Goal: Information Seeking & Learning: Understand process/instructions

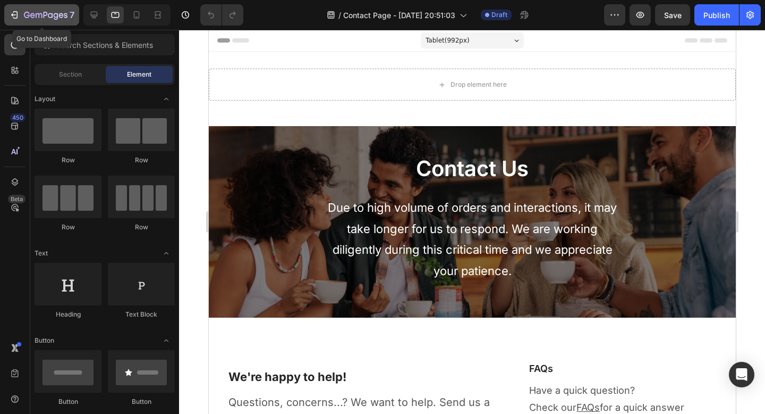
click at [18, 20] on div "7" at bounding box center [41, 15] width 65 height 13
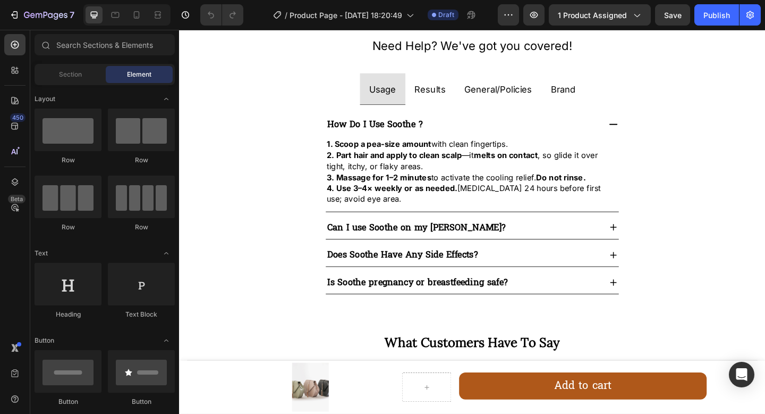
scroll to position [818, 0]
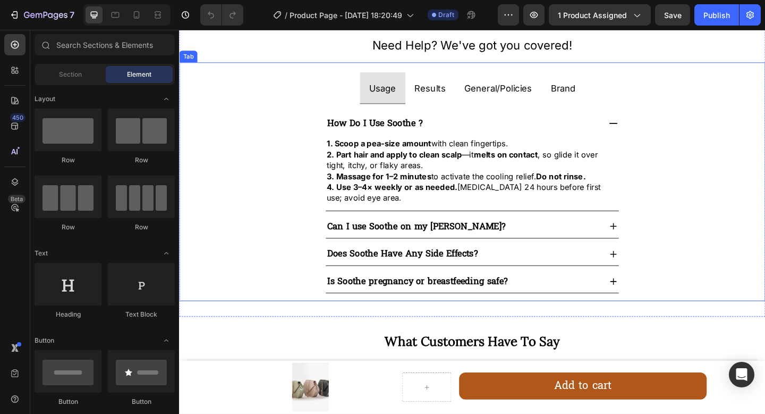
click at [596, 96] on span "Brand" at bounding box center [597, 93] width 27 height 11
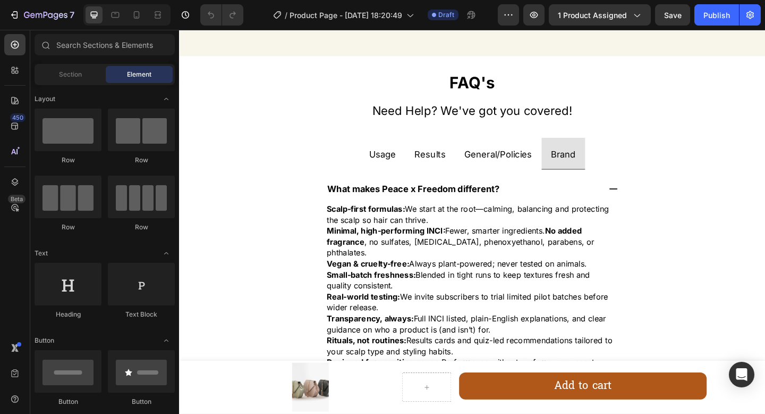
scroll to position [874, 0]
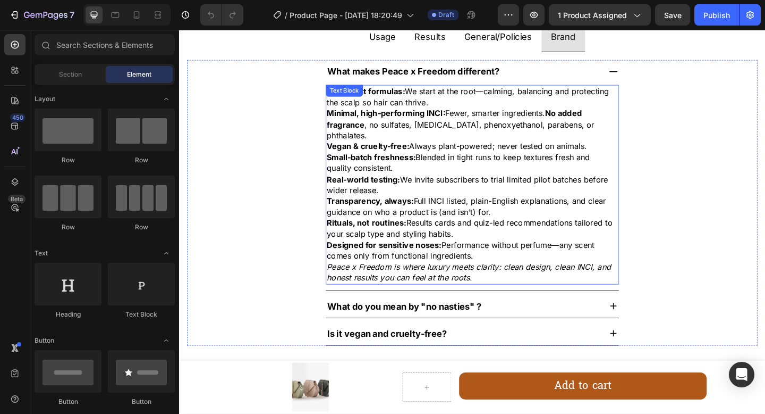
click at [545, 234] on p "Rituals, not routines: Results cards and quiz-led recommendations tailored to y…" at bounding box center [498, 246] width 317 height 24
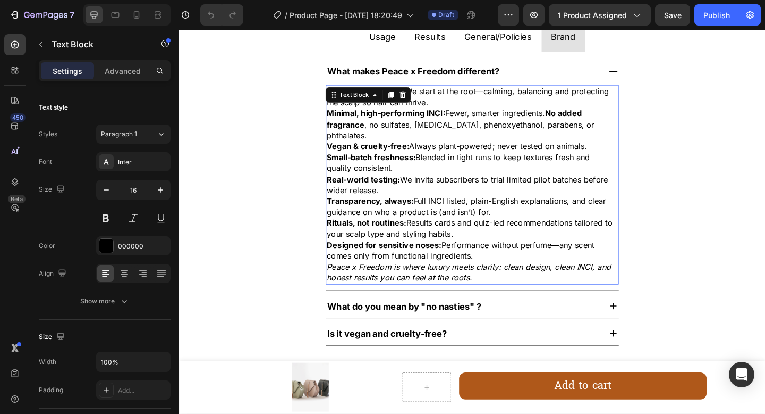
click at [545, 234] on p "Rituals, not routines: Results cards and quiz-led recommendations tailored to y…" at bounding box center [498, 246] width 317 height 24
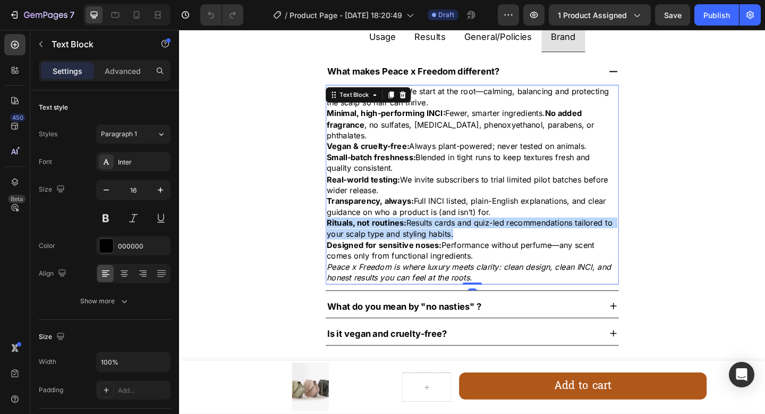
click at [545, 234] on p "Rituals, not routines: Results cards and quiz-led recommendations tailored to y…" at bounding box center [498, 246] width 317 height 24
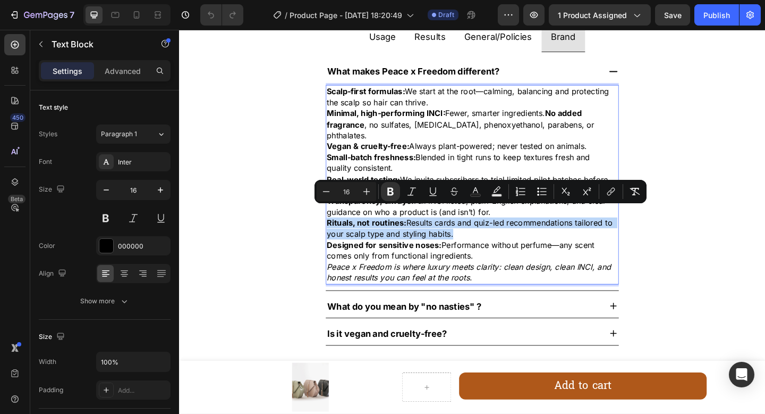
click at [545, 234] on p "Rituals, not routines: Results cards and quiz-led recommendations tailored to y…" at bounding box center [498, 246] width 317 height 24
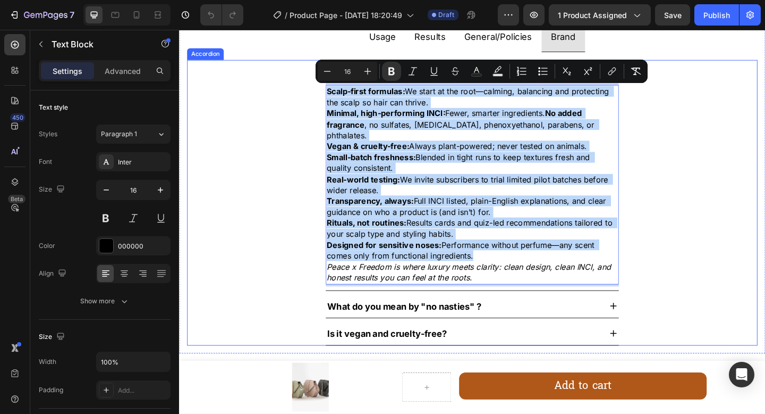
click at [395, 325] on strong "What do you mean by "no nasties" ?" at bounding box center [424, 330] width 168 height 11
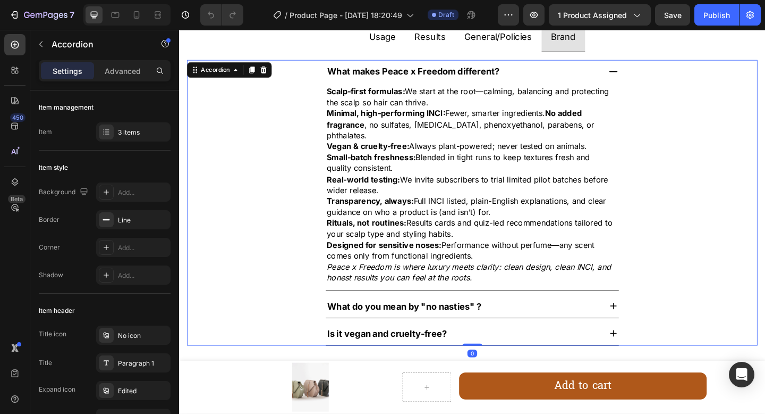
click at [395, 325] on strong "What do you mean by "no nasties" ?" at bounding box center [424, 330] width 168 height 11
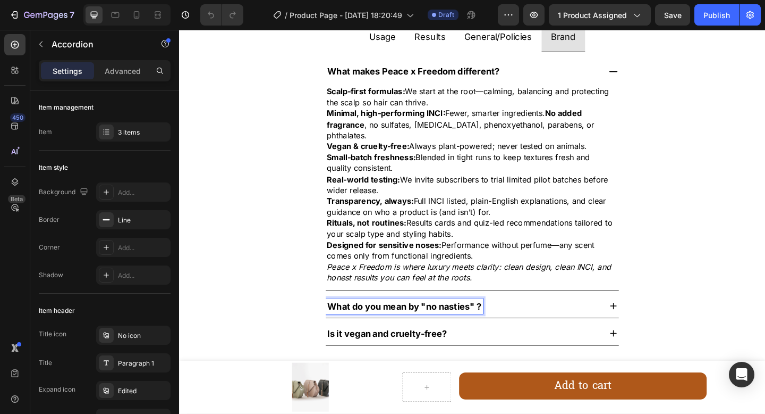
click at [646, 324] on icon at bounding box center [652, 330] width 12 height 12
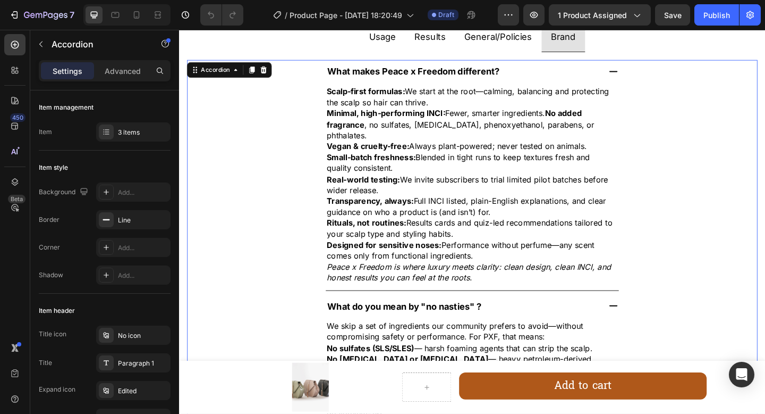
click at [735, 259] on div "What makes Peace x Freedom different? Scalp-first formulas: We start at the roo…" at bounding box center [498, 188] width 620 height 251
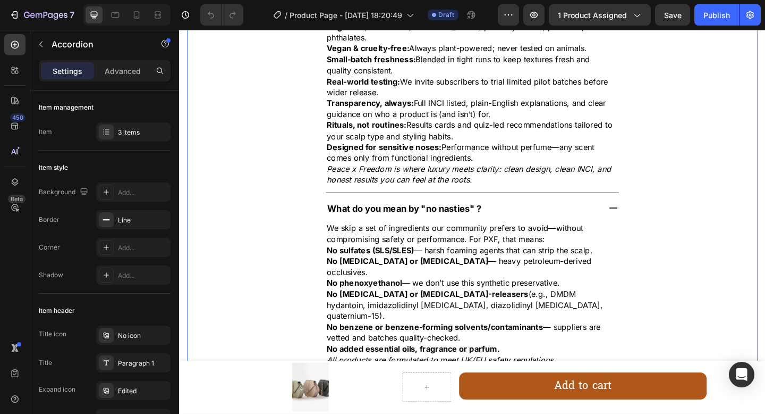
scroll to position [1002, 0]
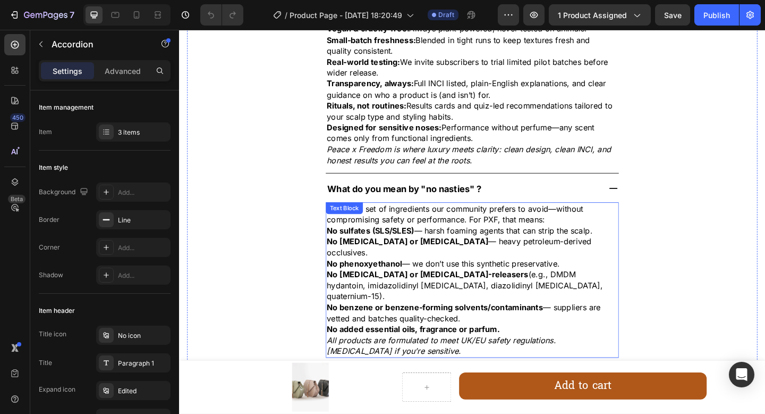
click at [578, 254] on p "No mineral oil or petrolatum — heavy petroleum-derived occlusives." at bounding box center [498, 266] width 317 height 24
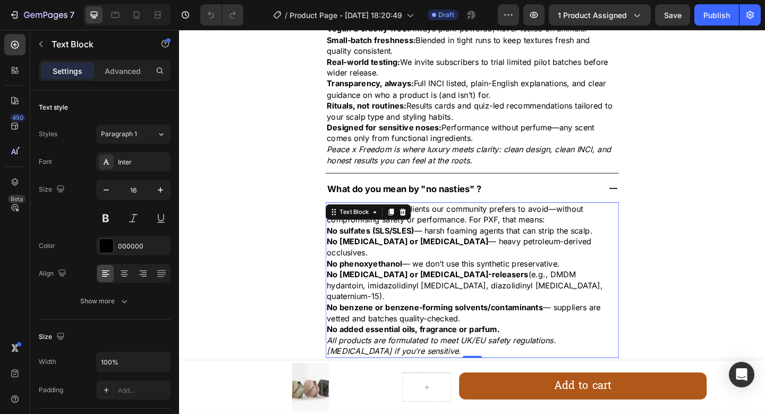
click at [578, 254] on p "No mineral oil or petrolatum — heavy petroleum-derived occlusives." at bounding box center [498, 266] width 317 height 24
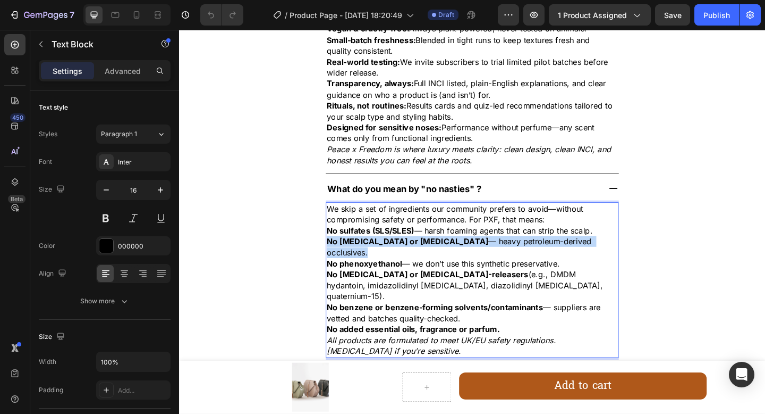
click at [578, 254] on p "No mineral oil or petrolatum — heavy petroleum-derived occlusives." at bounding box center [498, 266] width 317 height 24
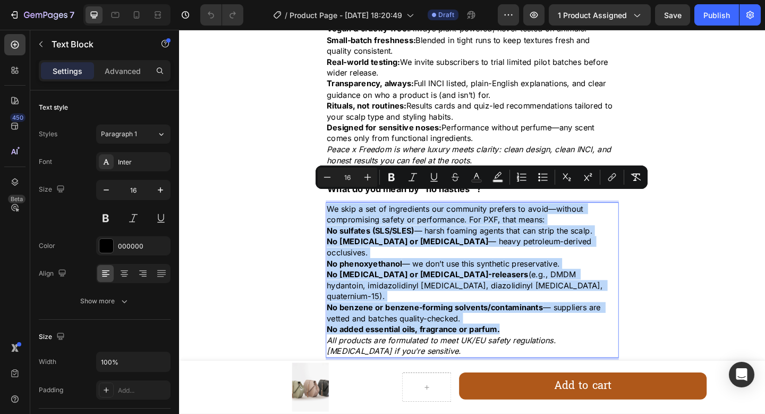
copy div "We skip a set of ingredients our community prefers to avoid—without compromisin…"
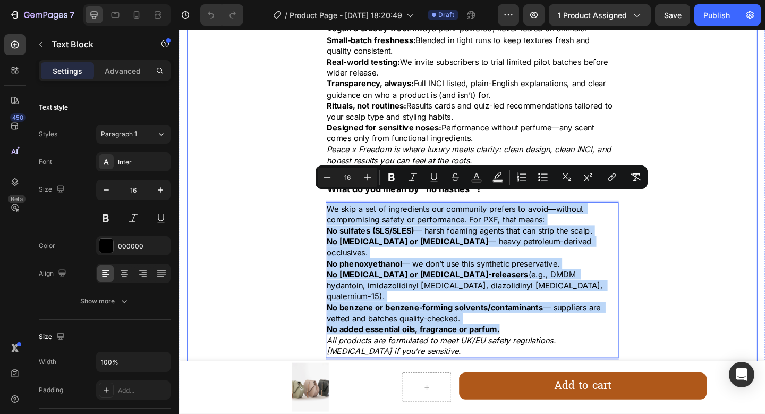
click at [691, 261] on div "What do you mean by "no nasties" ? We skip a set of ingredients our community p…" at bounding box center [498, 291] width 620 height 203
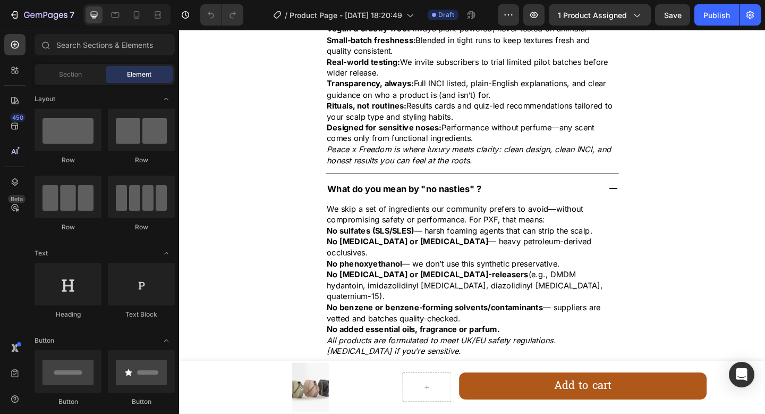
scroll to position [1190, 0]
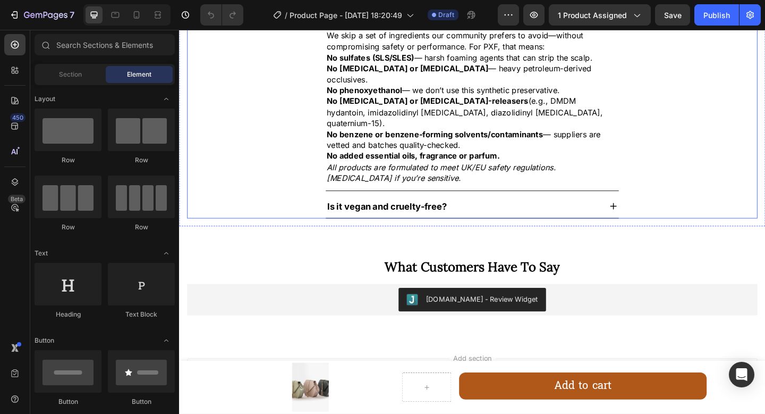
click at [649, 218] on icon at bounding box center [651, 221] width 7 height 7
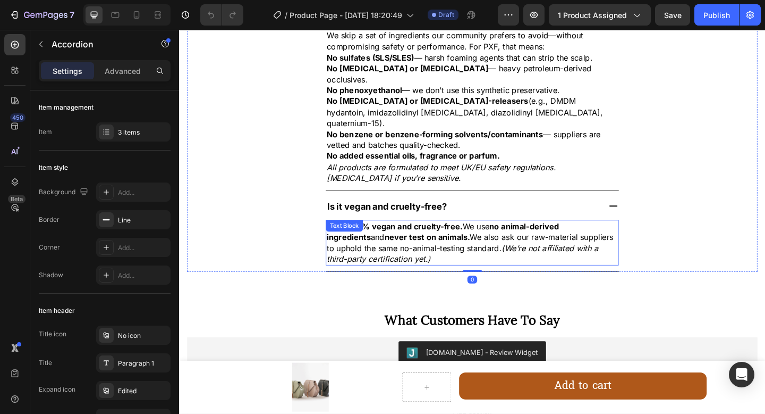
click at [532, 238] on span "Yes— 100% vegan and cruelty-free. We use no animal-derived ingredients and neve…" at bounding box center [497, 261] width 315 height 46
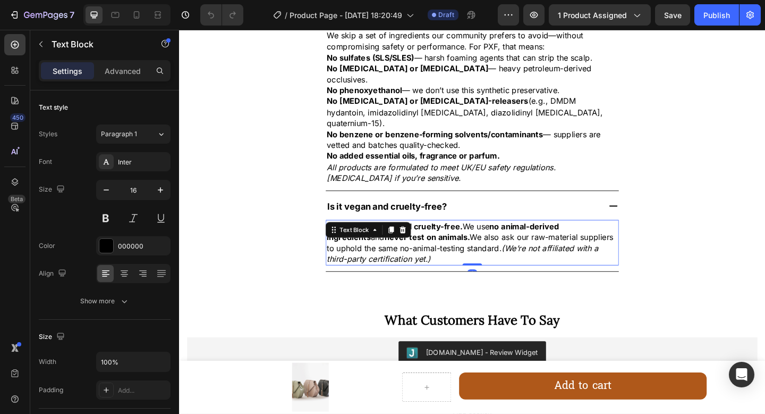
click at [532, 238] on span "Yes— 100% vegan and cruelty-free. We use no animal-derived ingredients and neve…" at bounding box center [497, 261] width 315 height 46
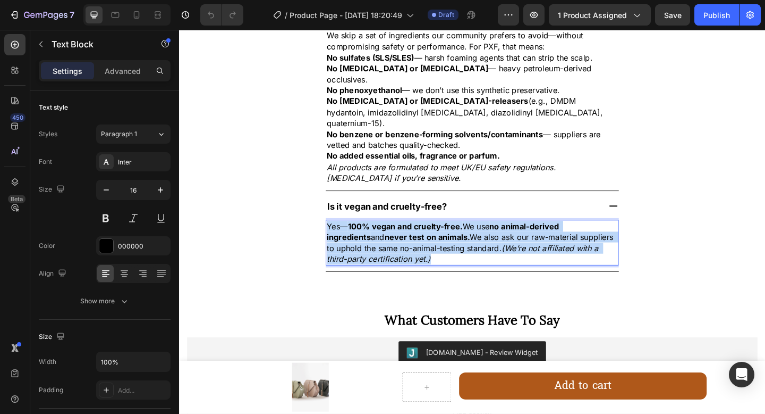
click at [532, 238] on span "Yes— 100% vegan and cruelty-free. We use no animal-derived ingredients and neve…" at bounding box center [497, 261] width 315 height 46
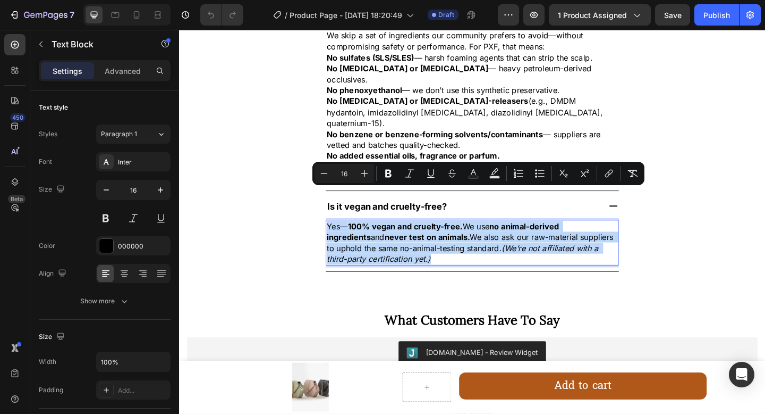
copy span "Yes— 100% vegan and cruelty-free. We use no animal-derived ingredients and neve…"
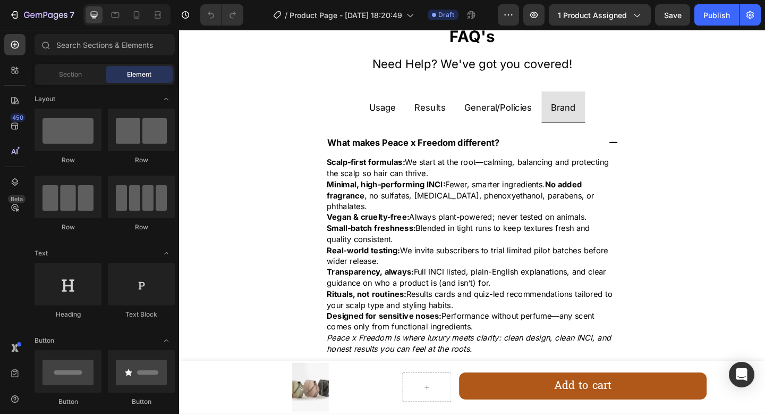
scroll to position [769, 0]
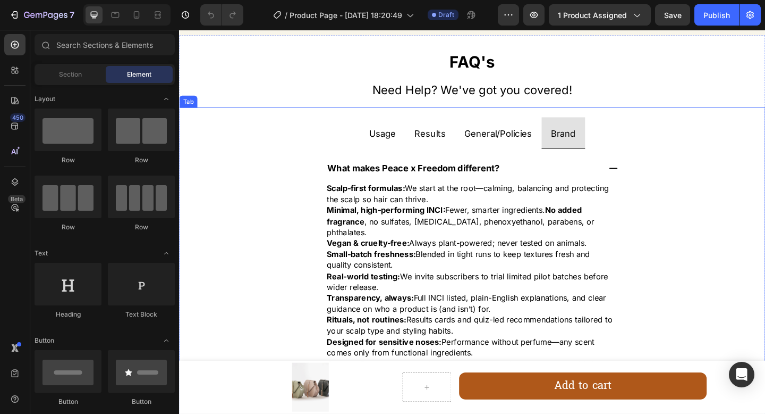
click at [451, 148] on span "Results" at bounding box center [452, 142] width 34 height 11
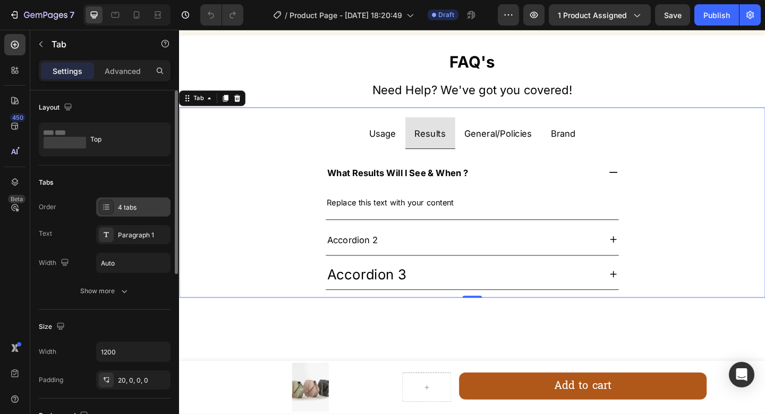
click at [144, 211] on div "4 tabs" at bounding box center [143, 208] width 50 height 10
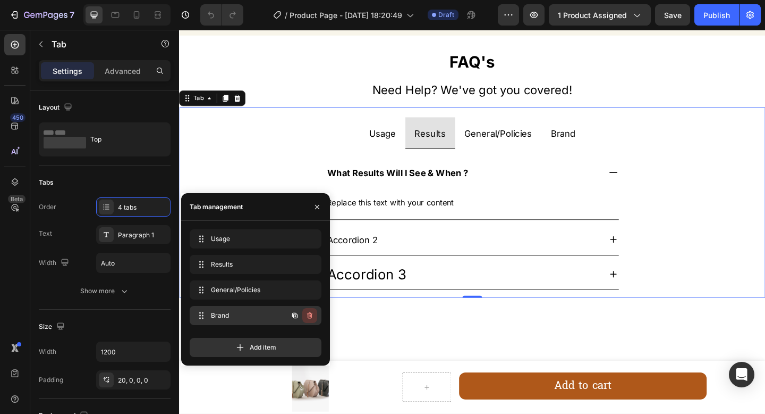
click at [311, 316] on icon "button" at bounding box center [309, 315] width 5 height 6
click at [305, 316] on div "Delete" at bounding box center [303, 315] width 20 height 10
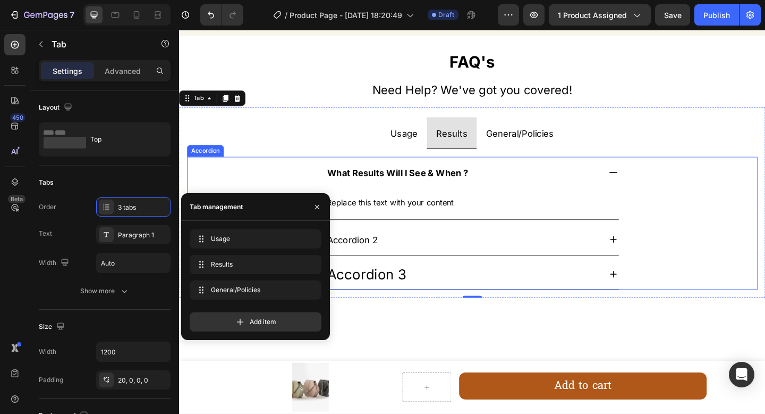
click at [588, 252] on div "Accordion 2" at bounding box center [488, 258] width 299 height 26
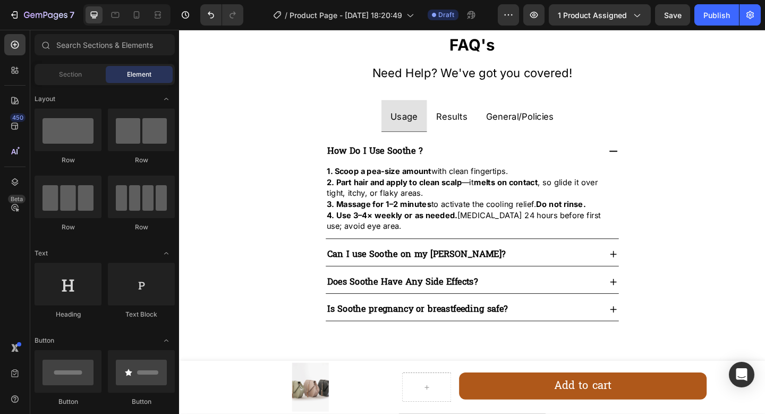
scroll to position [779, 0]
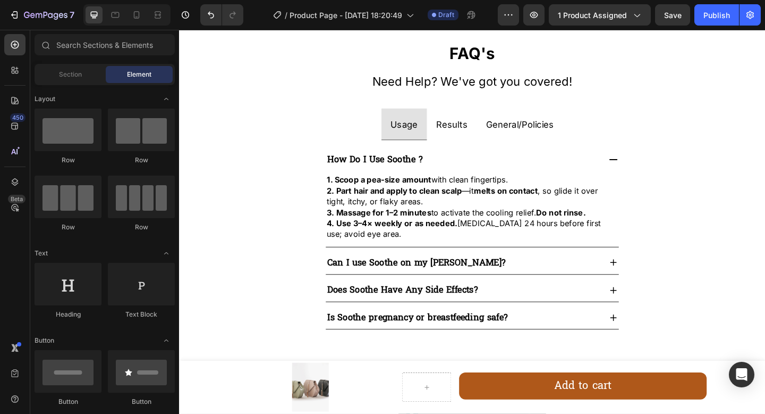
drag, startPoint x: 816, startPoint y: 274, endPoint x: 812, endPoint y: 326, distance: 52.3
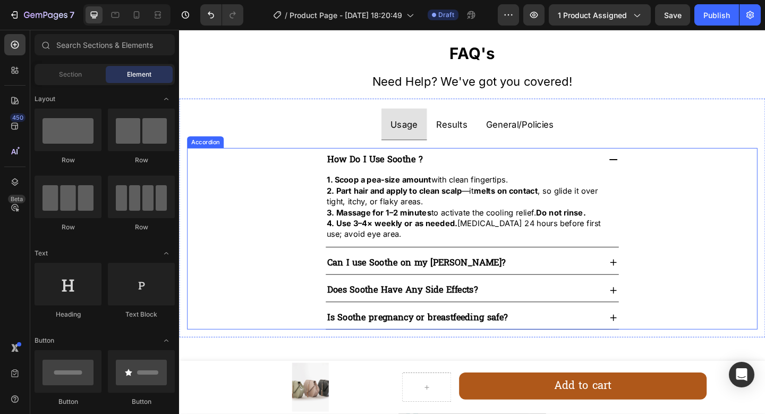
click at [515, 340] on strong "Is Soothe pregnancy or breastfeeding safe?" at bounding box center [438, 343] width 196 height 18
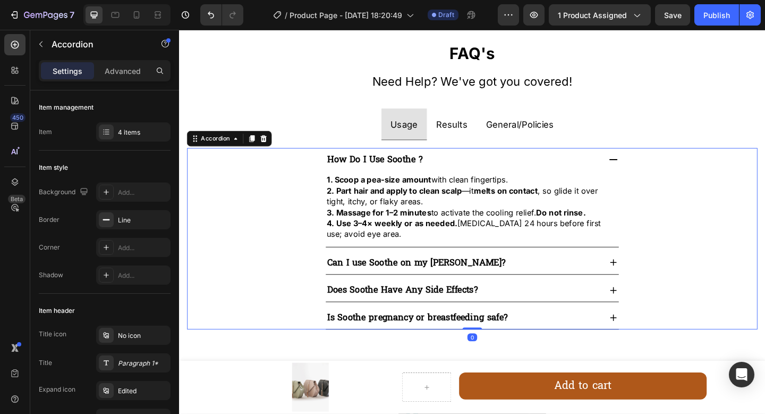
click at [646, 343] on icon at bounding box center [652, 343] width 12 height 12
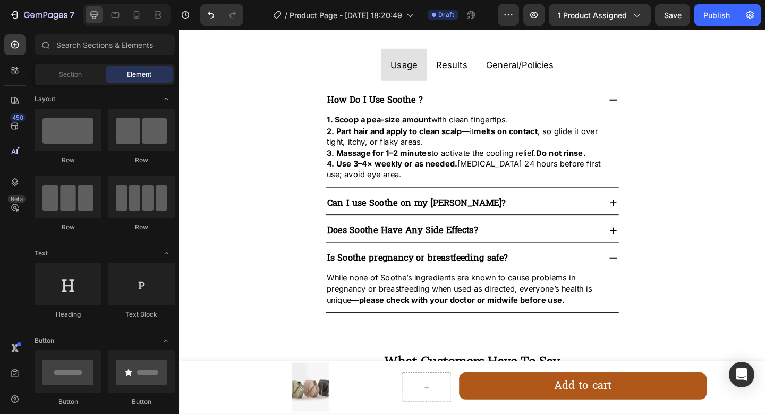
scroll to position [845, 0]
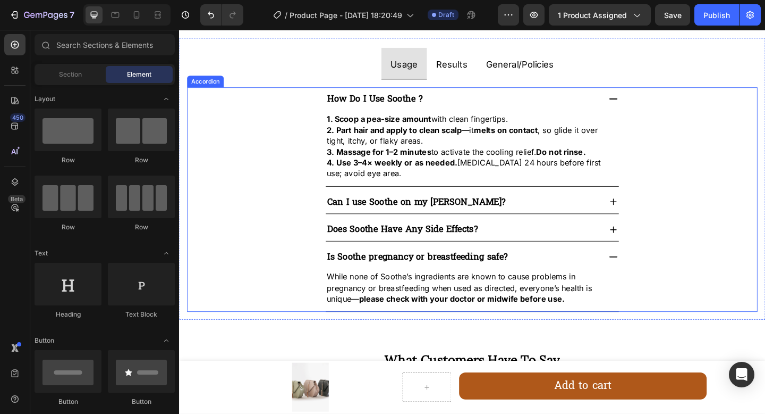
click at [478, 249] on strong "Does Soothe Have Any Side Effects?" at bounding box center [422, 247] width 164 height 18
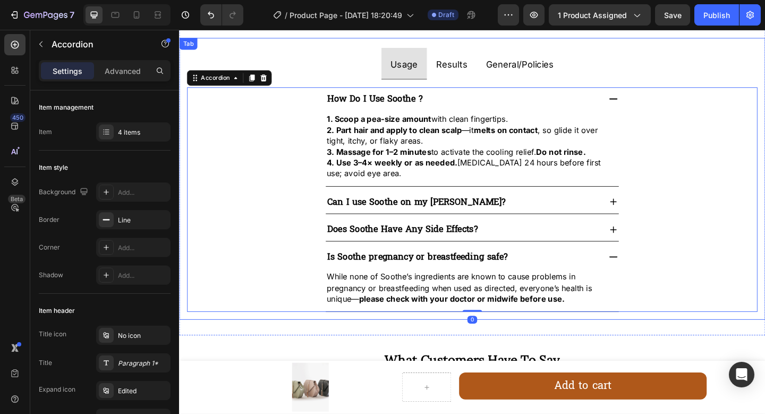
click at [472, 69] on span "Results" at bounding box center [476, 67] width 34 height 11
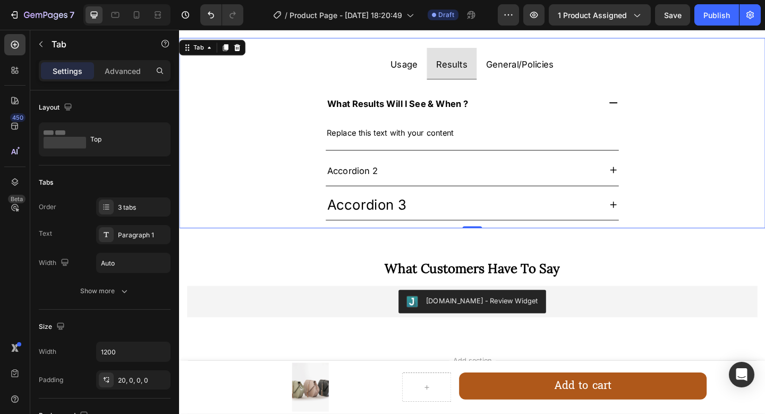
click at [411, 71] on span "Usage" at bounding box center [423, 67] width 29 height 11
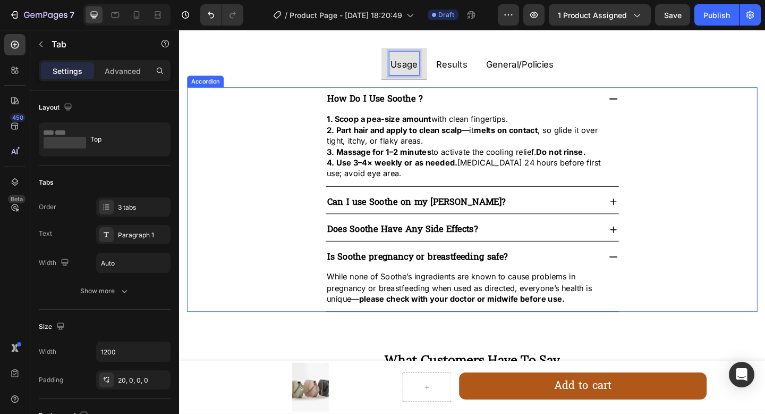
click at [460, 221] on strong "Can I use Soothe on my beard?" at bounding box center [437, 217] width 194 height 18
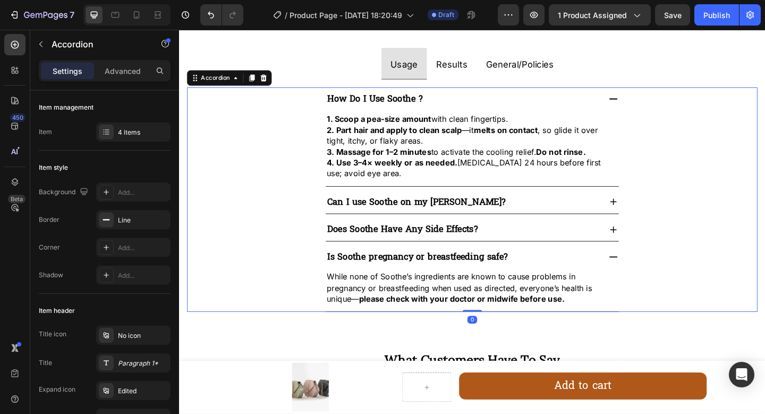
click at [651, 217] on icon at bounding box center [651, 217] width 7 height 7
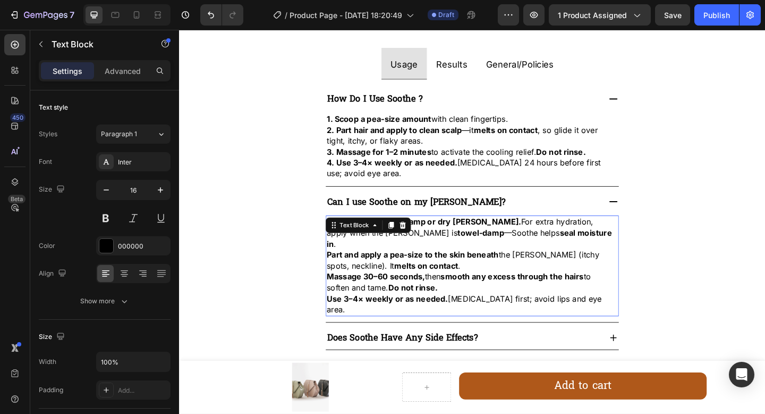
click at [549, 240] on p "Yes. Use on slightly damp or dry beard. For extra hydration, apply when the bea…" at bounding box center [498, 251] width 317 height 36
click at [511, 239] on p "Yes. Use on slightly damp or dry beard. For extra hydration, apply when the bea…" at bounding box center [498, 251] width 317 height 36
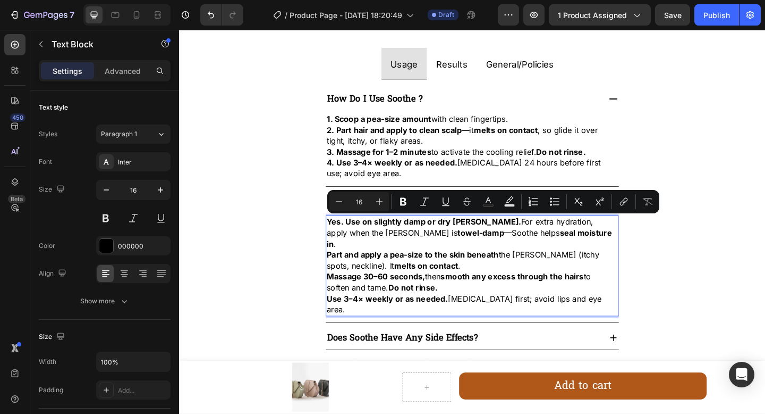
click at [491, 243] on strong "Yes. Use on slightly damp or dry beard." at bounding box center [446, 238] width 212 height 11
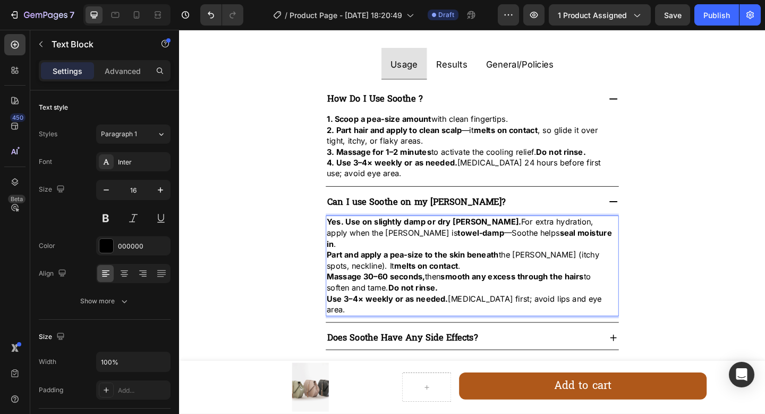
click at [608, 239] on p "Yes. Use on slightly damp or dry beard. For extra hydration, apply when the bea…" at bounding box center [498, 251] width 317 height 36
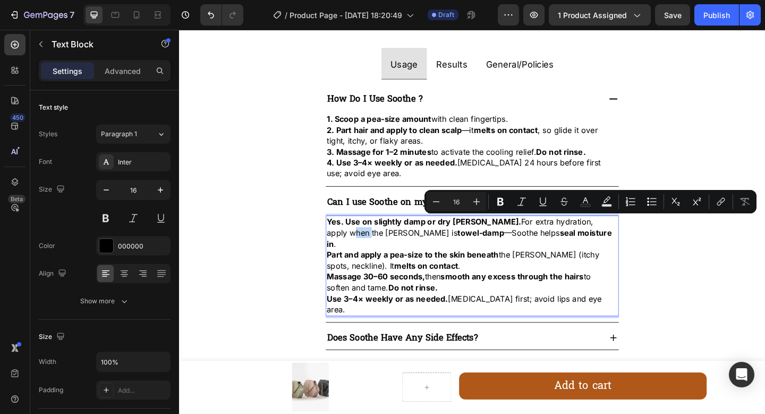
click at [617, 239] on p "Yes. Use on slightly damp or dry beard. For extra hydration, apply when the bea…" at bounding box center [498, 251] width 317 height 36
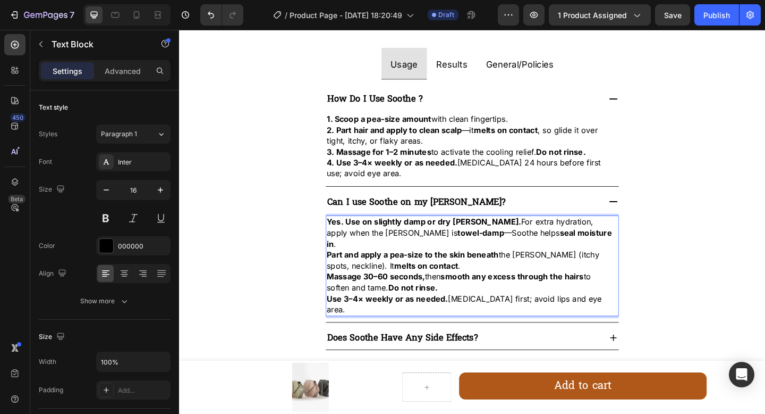
click at [608, 243] on p "Yes. Use on slightly damp or dry beard. For extra hydration, apply when the bea…" at bounding box center [498, 251] width 317 height 36
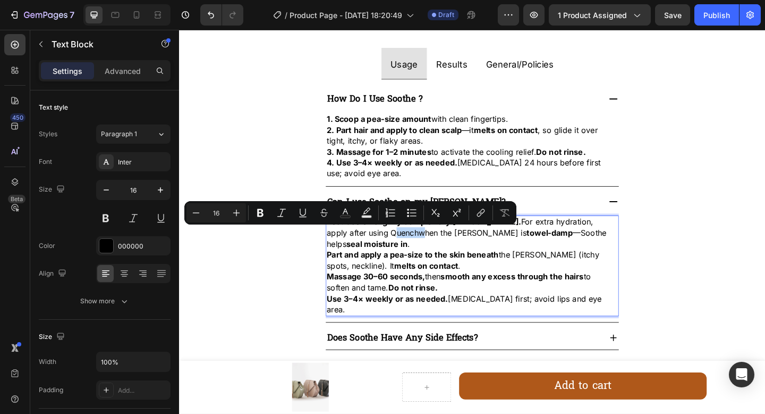
drag, startPoint x: 367, startPoint y: 250, endPoint x: 335, endPoint y: 250, distance: 31.9
click at [340, 250] on p "Yes. Use on slightly damp or dry beard. For extra hydration, apply after using …" at bounding box center [498, 251] width 317 height 36
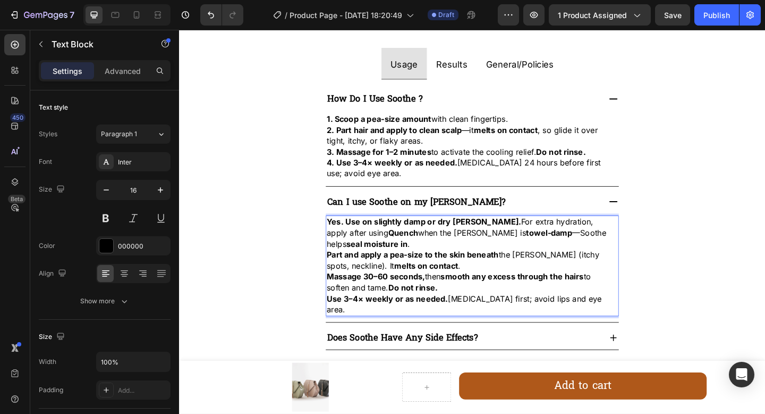
click at [368, 252] on p "Yes. Use on slightly damp or dry beard. For extra hydration, apply after using …" at bounding box center [498, 251] width 317 height 36
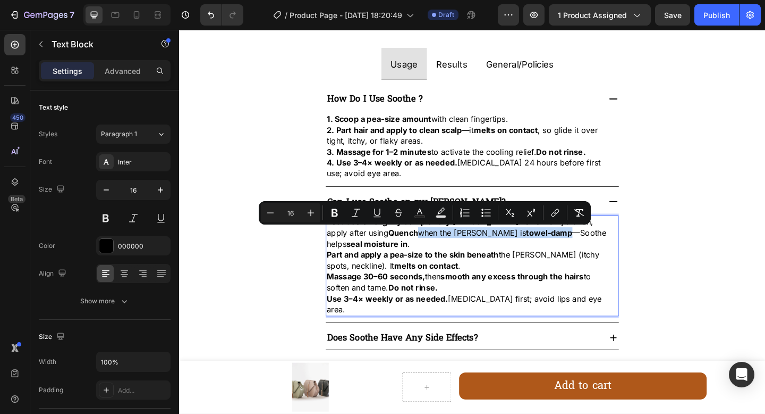
drag, startPoint x: 494, startPoint y: 252, endPoint x: 372, endPoint y: 253, distance: 122.3
click at [372, 253] on p "Yes. Use on slightly damp or dry beard. For extra hydration, apply after using …" at bounding box center [498, 251] width 317 height 36
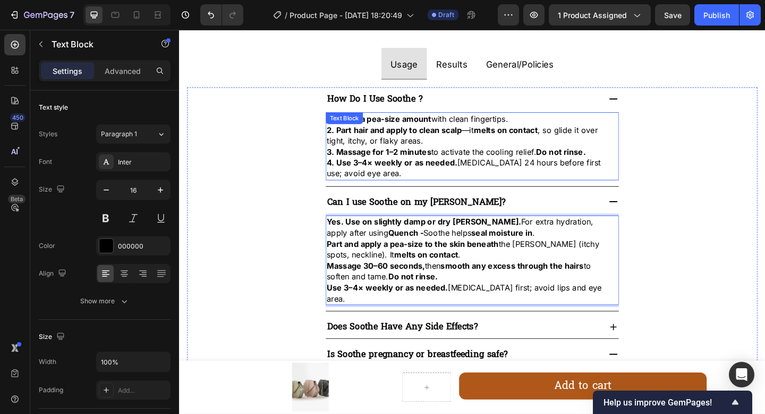
click at [411, 127] on strong "1. Scoop a pea-size amount" at bounding box center [397, 126] width 114 height 11
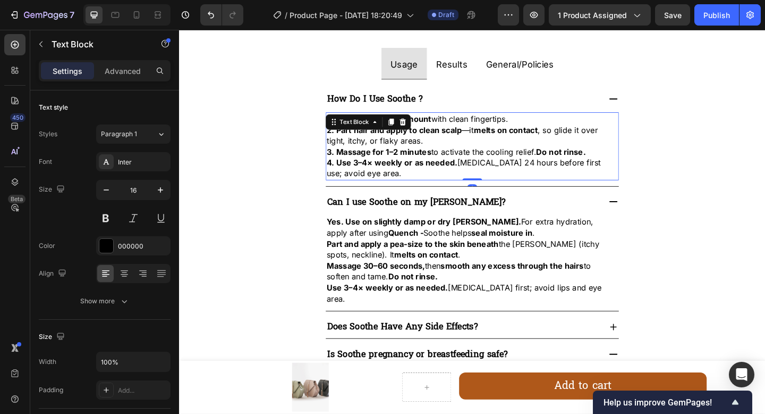
click at [383, 158] on strong "3. Massage for 1–2 minutes" at bounding box center [397, 162] width 114 height 11
click at [415, 240] on div "Yes. Use on slightly damp or dry beard. For extra hydration, apply after using …" at bounding box center [498, 280] width 319 height 97
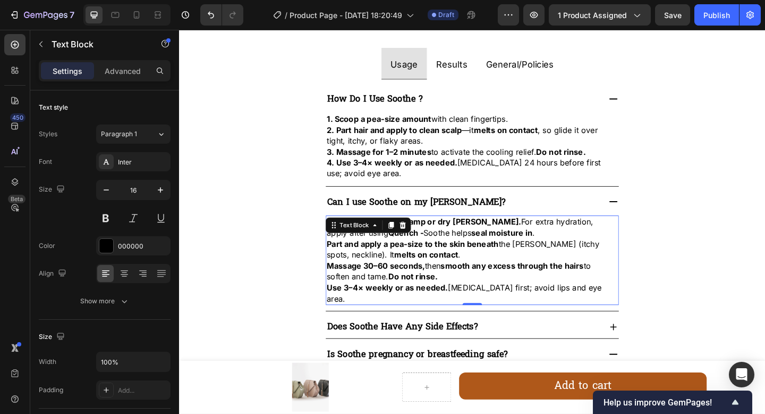
click at [418, 240] on icon at bounding box center [422, 242] width 9 height 9
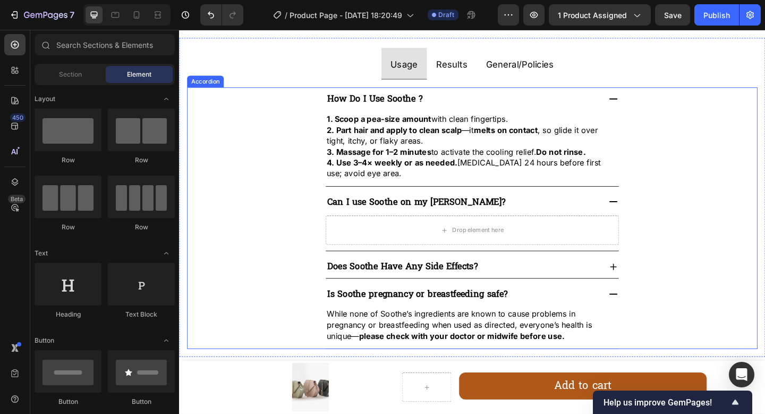
click at [437, 221] on strong "Can I use Soothe on my beard?" at bounding box center [437, 217] width 194 height 18
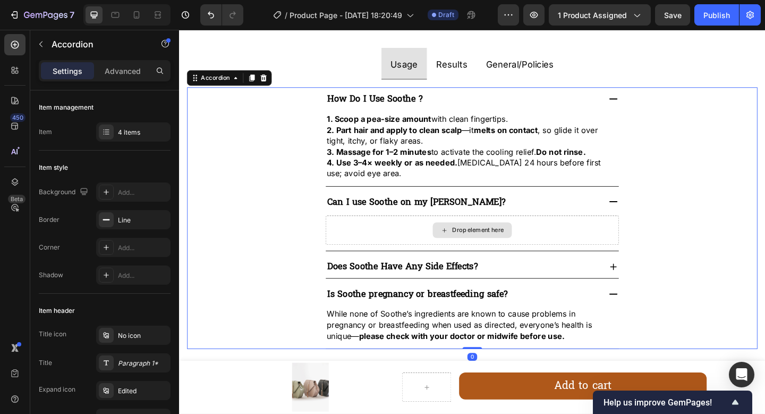
click at [445, 253] on div "Drop element here" at bounding box center [498, 248] width 319 height 32
click at [206, 13] on icon "Undo/Redo" at bounding box center [211, 15] width 11 height 11
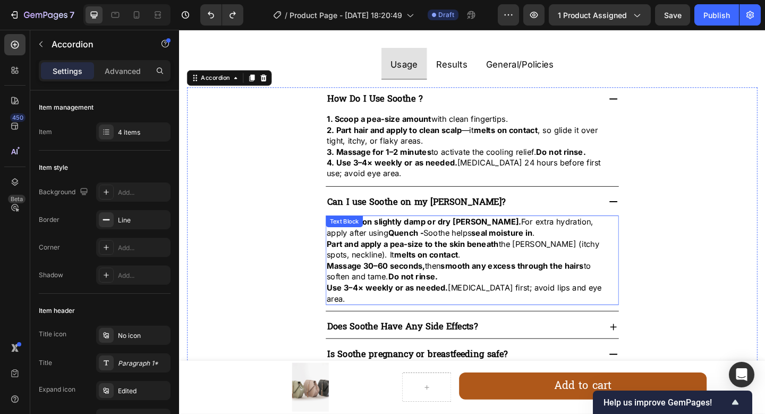
click at [456, 243] on strong "Yes. Use on slightly damp or dry beard." at bounding box center [446, 238] width 212 height 11
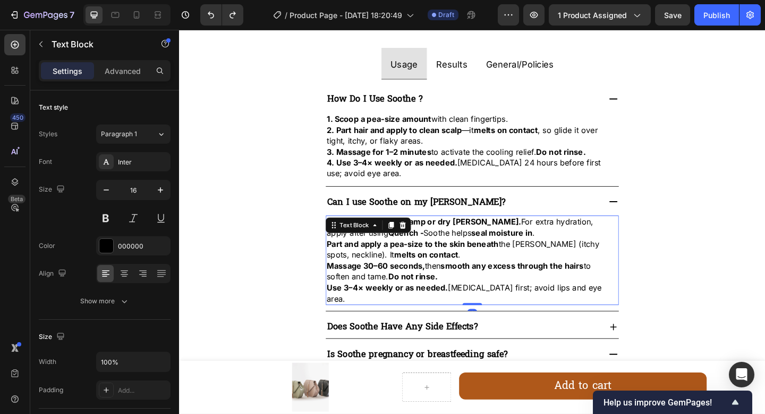
click at [509, 255] on p "Yes. Use on slightly damp or dry beard. For extra hydration, apply after using …" at bounding box center [498, 245] width 317 height 24
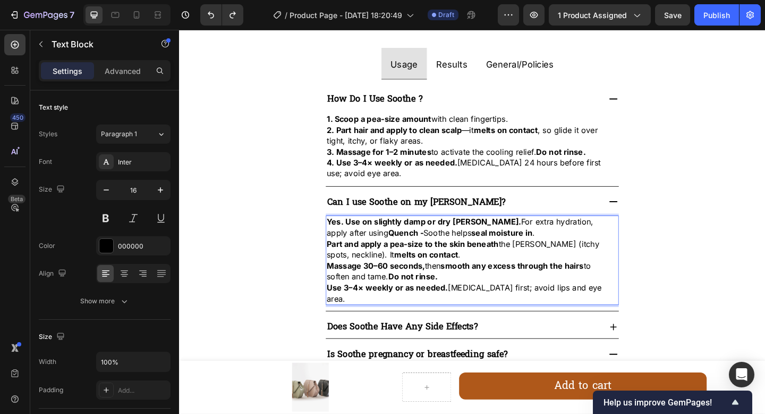
click at [509, 255] on p "Yes. Use on slightly damp or dry beard. For extra hydration, apply after using …" at bounding box center [498, 245] width 317 height 24
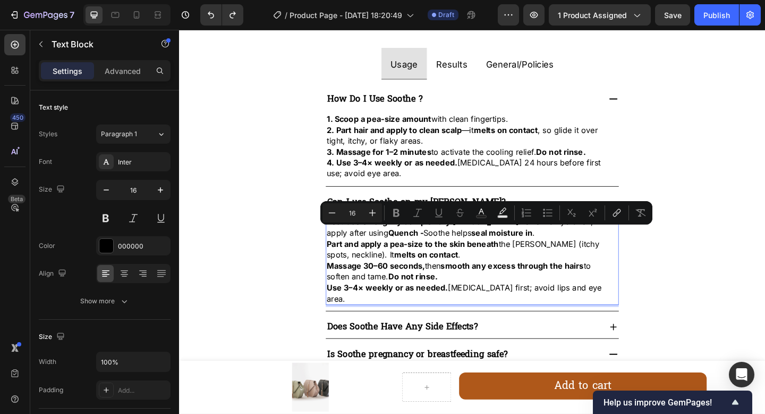
click at [503, 242] on p "Yes. Use on slightly damp or dry beard. For extra hydration, apply after using …" at bounding box center [498, 245] width 317 height 24
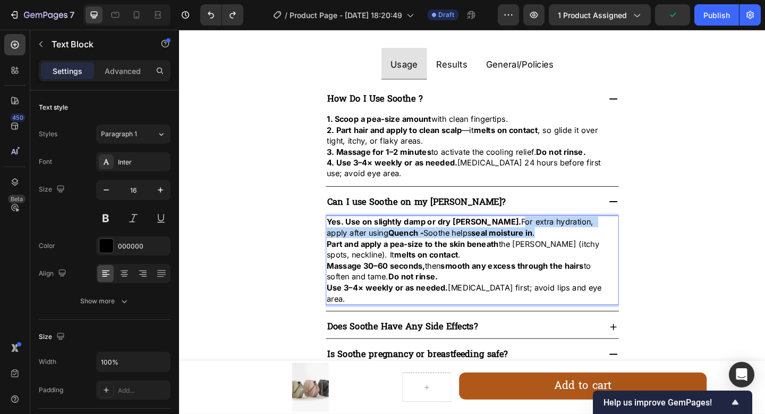
drag, startPoint x: 500, startPoint y: 238, endPoint x: 506, endPoint y: 252, distance: 15.5
click at [506, 252] on p "Yes. Use on slightly damp or dry beard. For extra hydration, apply after using …" at bounding box center [498, 245] width 317 height 24
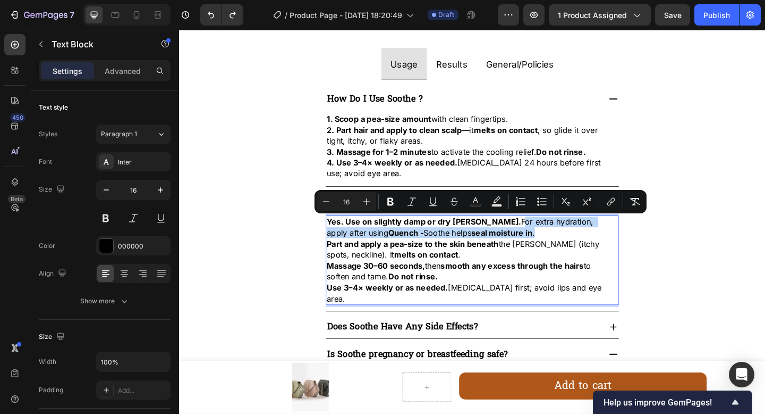
copy p "For extra hydration, apply after using Quench - Soothe helps seal moisture in ."
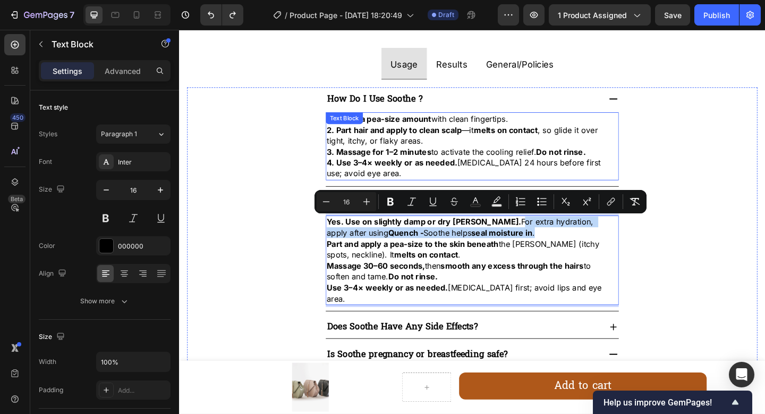
click at [423, 186] on p "4. Use 3–4× weekly or as needed. Patch-test 24 hours before first use; avoid ey…" at bounding box center [498, 181] width 317 height 24
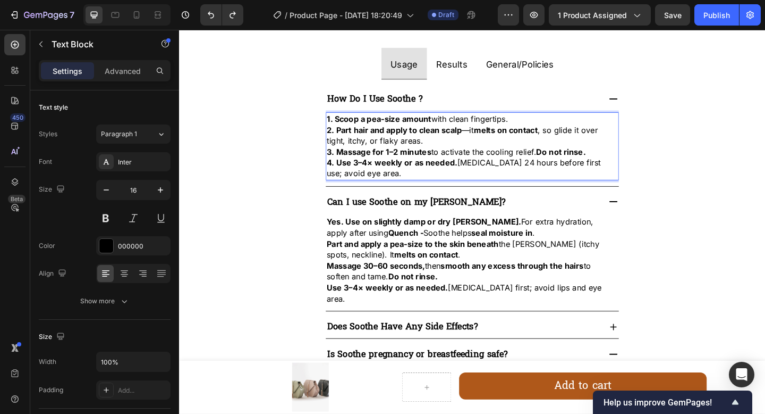
click at [420, 188] on p "4. Use 3–4× weekly or as needed. Patch-test 24 hours before first use; avoid ey…" at bounding box center [498, 181] width 317 height 24
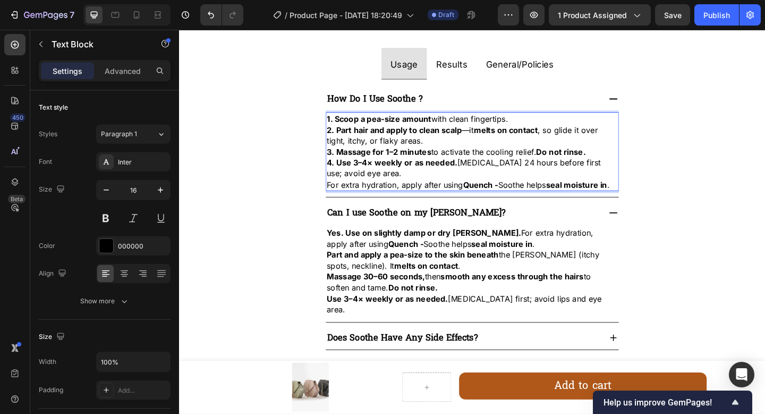
click at [423, 198] on p "For extra hydration, apply after using Quench - Soothe helps seal moisture in ." at bounding box center [498, 198] width 317 height 12
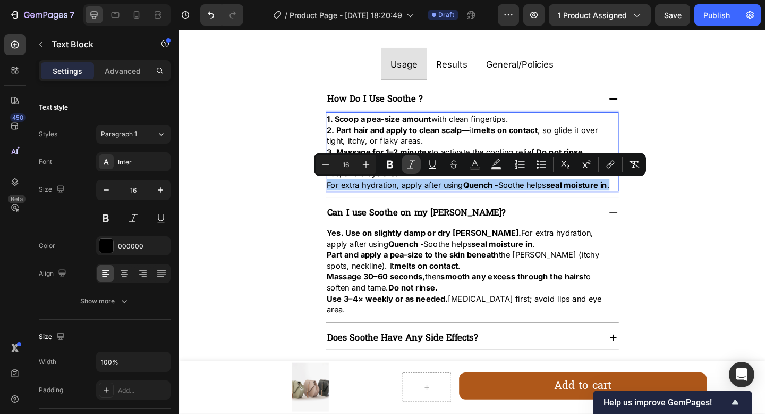
click at [410, 165] on icon "Editor contextual toolbar" at bounding box center [411, 164] width 11 height 11
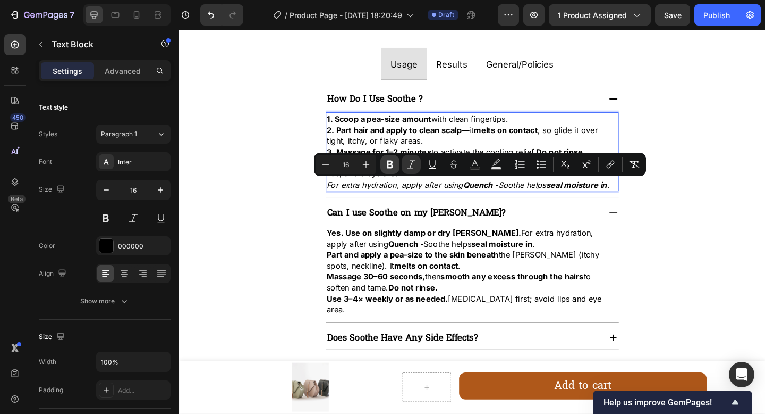
click at [390, 167] on icon "Editor contextual toolbar" at bounding box center [390, 165] width 6 height 8
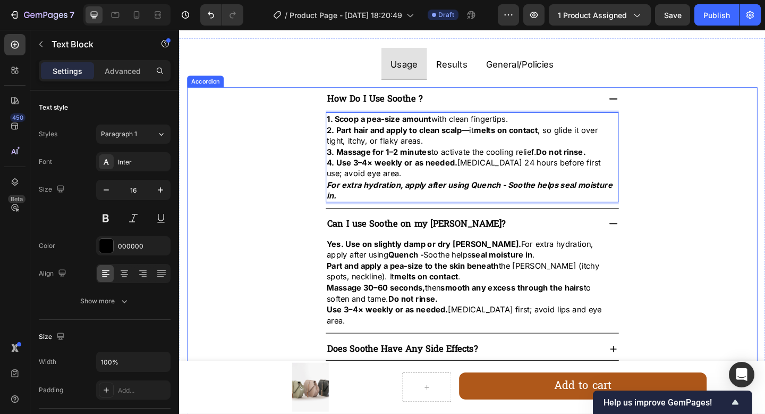
click at [488, 229] on div "Can I use Soothe on my beard?" at bounding box center [498, 241] width 319 height 25
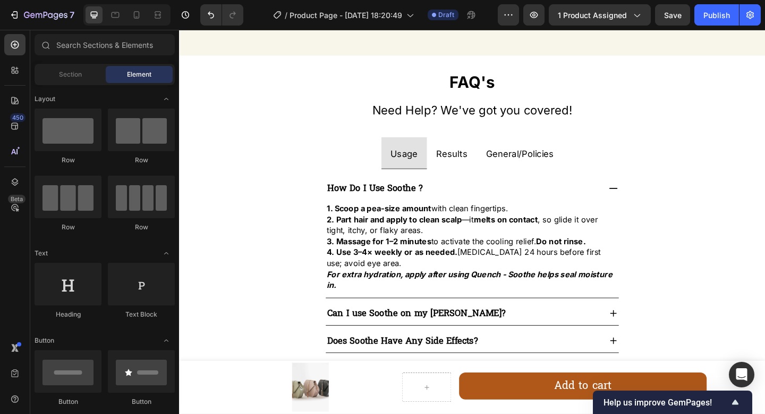
scroll to position [839, 0]
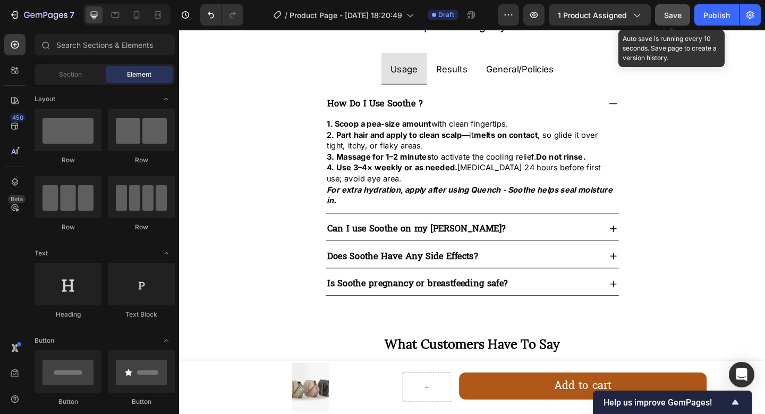
click at [676, 19] on span "Save" at bounding box center [673, 15] width 18 height 9
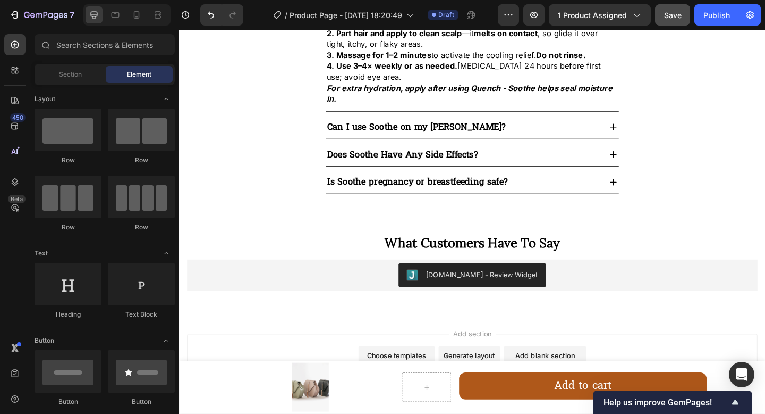
scroll to position [995, 0]
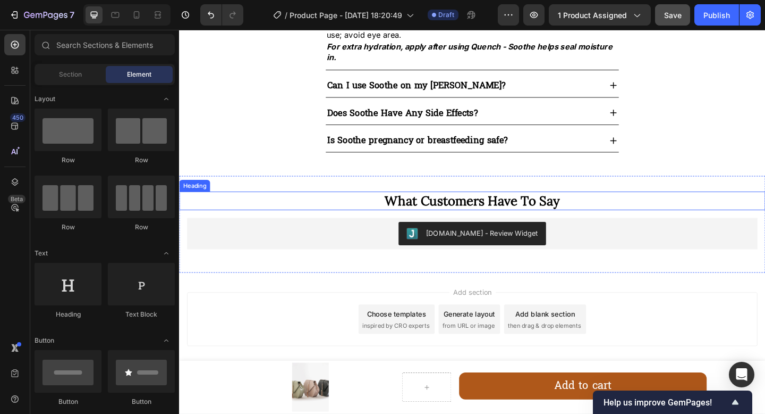
click at [662, 212] on h2 "What Customers Have To Say" at bounding box center [498, 216] width 638 height 20
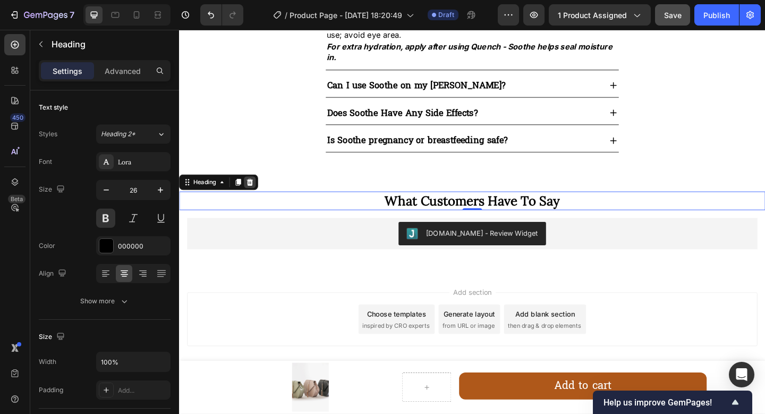
click at [261, 200] on div at bounding box center [256, 195] width 13 height 13
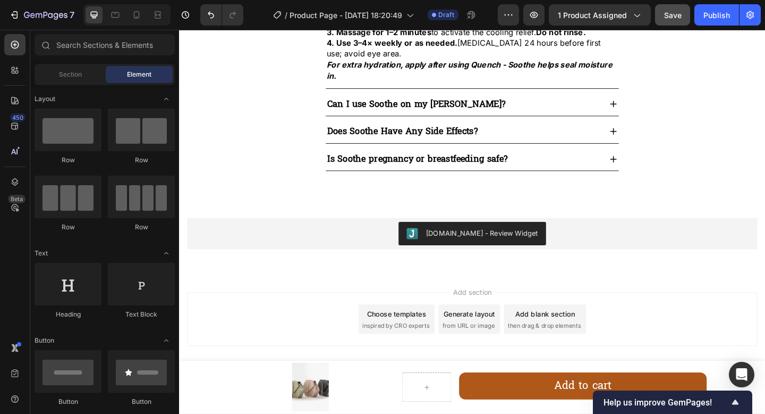
scroll to position [975, 0]
click at [537, 350] on span "then drag & drop elements" at bounding box center [576, 352] width 79 height 10
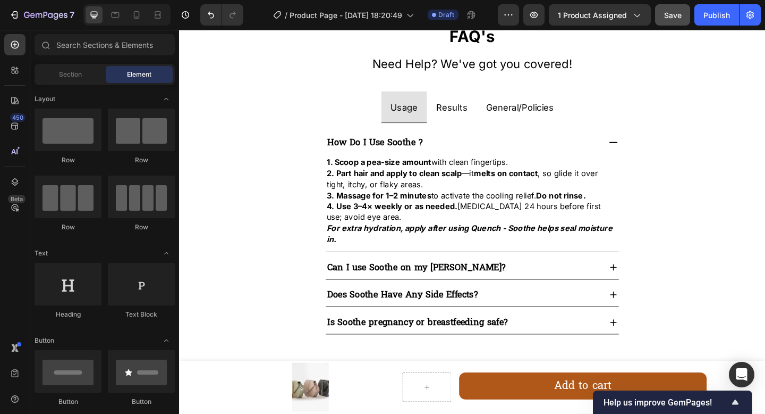
scroll to position [795, 0]
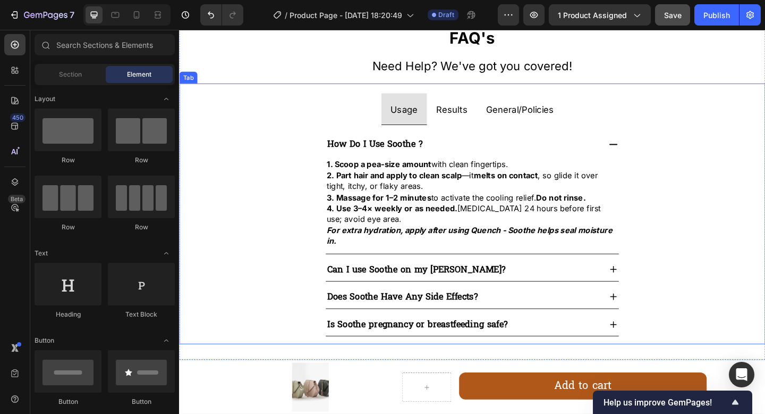
click at [537, 114] on span "General/Policies" at bounding box center [550, 116] width 74 height 11
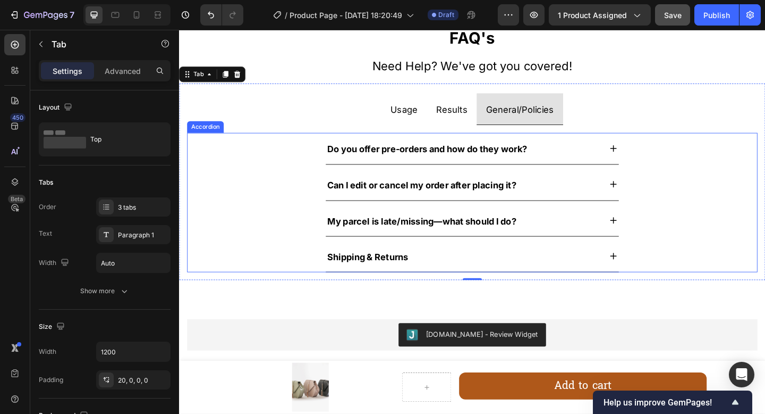
click at [499, 195] on strong "Can I edit or cancel my order after placing it?" at bounding box center [443, 198] width 206 height 11
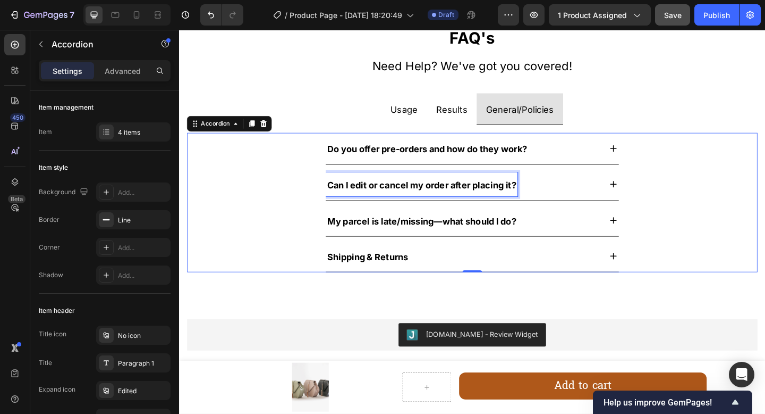
click at [501, 197] on strong "Can I edit or cancel my order after placing it?" at bounding box center [443, 198] width 206 height 11
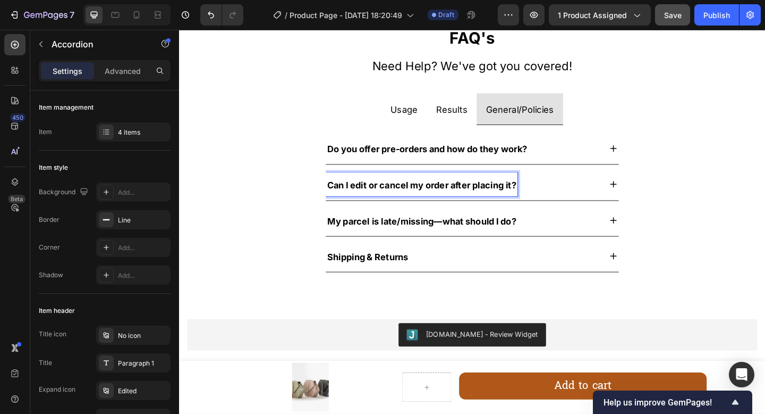
click at [419, 274] on strong "Shipping & Returns" at bounding box center [384, 276] width 88 height 11
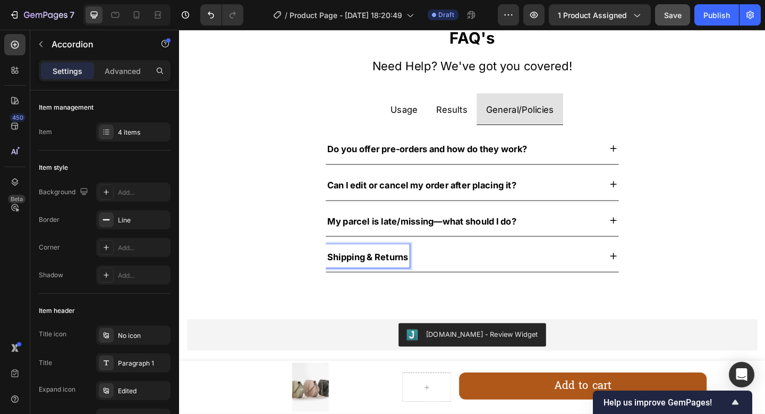
click at [649, 280] on icon at bounding box center [652, 276] width 12 height 12
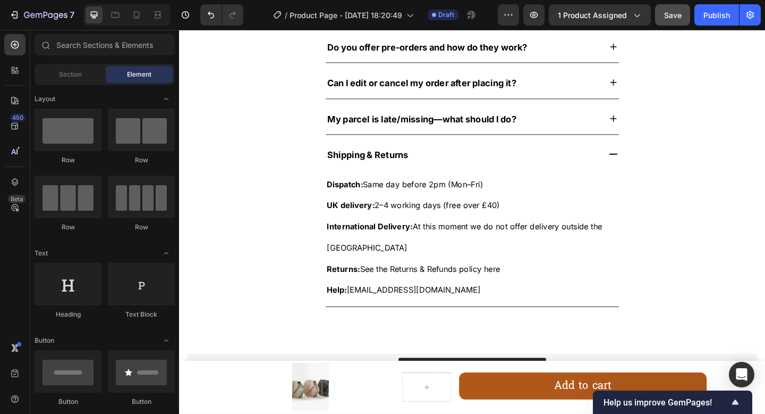
scroll to position [910, 0]
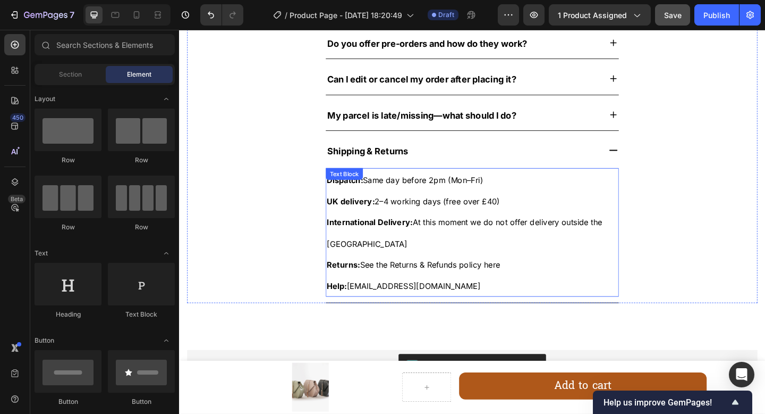
click at [470, 280] on span "Returns: See the Returns & Refunds policy here" at bounding box center [434, 285] width 189 height 11
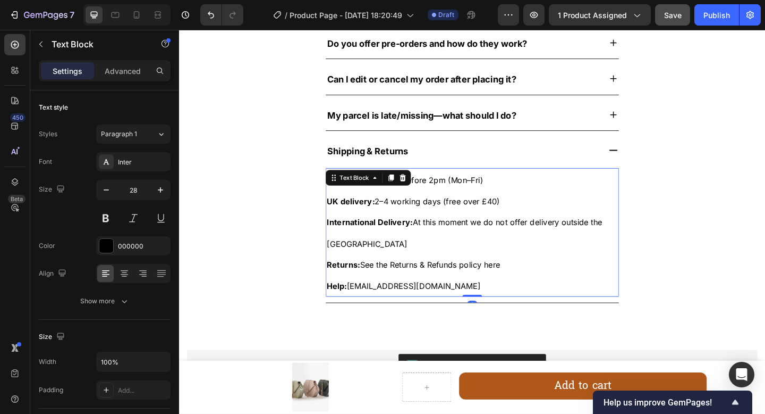
click at [470, 280] on span "Returns: See the Returns & Refunds policy here" at bounding box center [434, 285] width 189 height 11
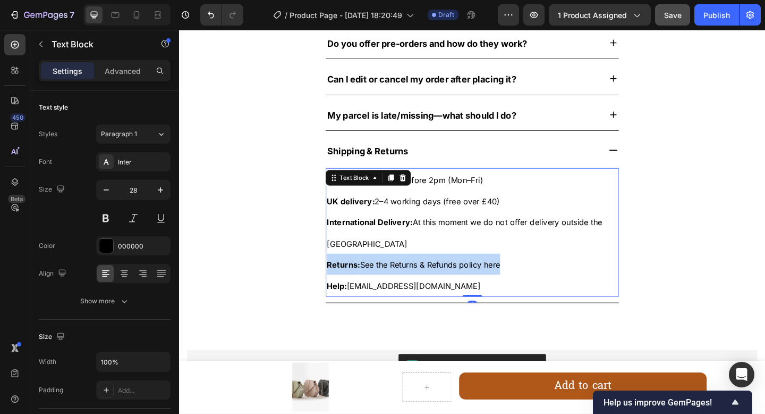
click at [470, 280] on span "Returns: See the Returns & Refunds policy here" at bounding box center [434, 285] width 189 height 11
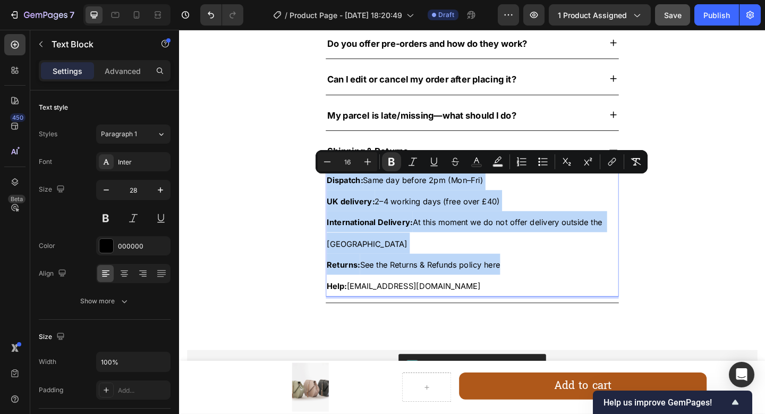
copy div "Dispatch: Same day before 2pm (Mon–Fri) UK delivery: 2–4 working days (free ove…"
click at [602, 273] on p "Returns: See the Returns & Refunds policy here" at bounding box center [498, 284] width 317 height 23
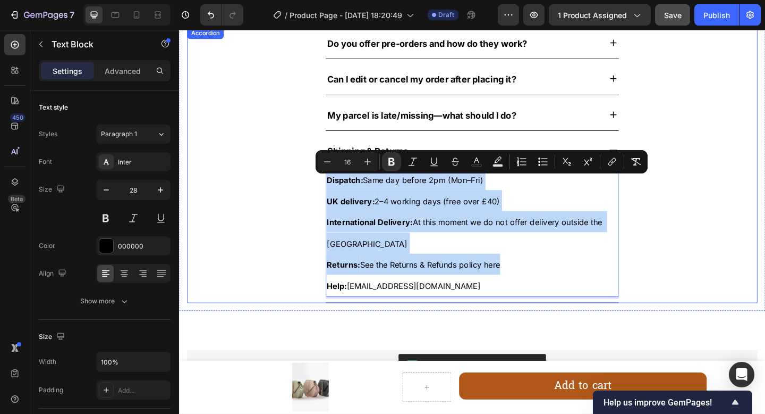
click at [765, 279] on div "Shipping & Returns Dispatch: Same day before 2pm (Mon–Fri) UK delivery: 2–4 wor…" at bounding box center [498, 235] width 620 height 183
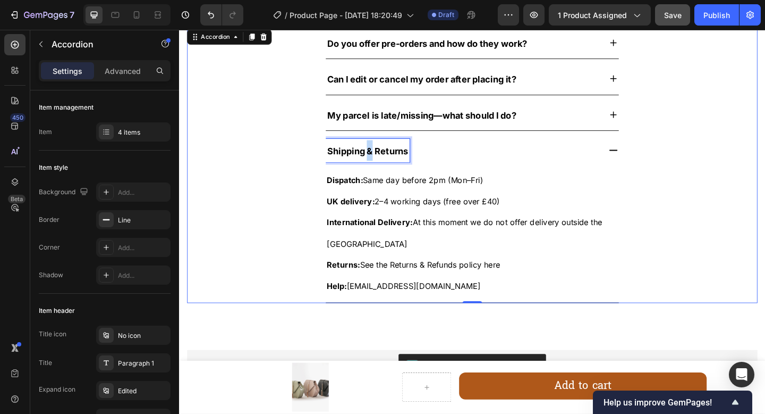
click at [383, 160] on strong "Shipping & Returns" at bounding box center [384, 161] width 88 height 11
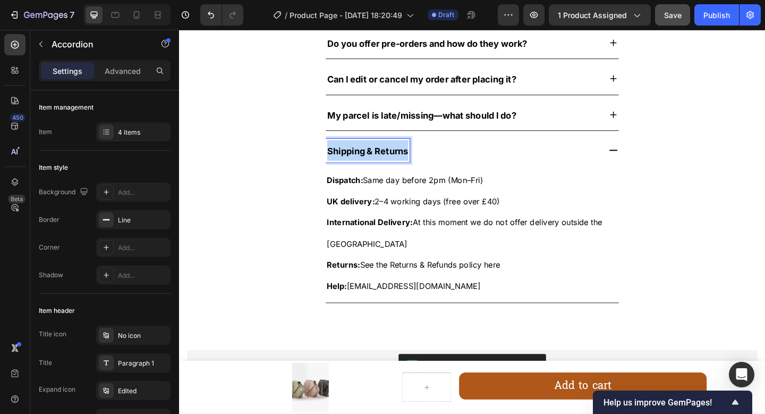
click at [383, 160] on strong "Shipping & Returns" at bounding box center [384, 161] width 88 height 11
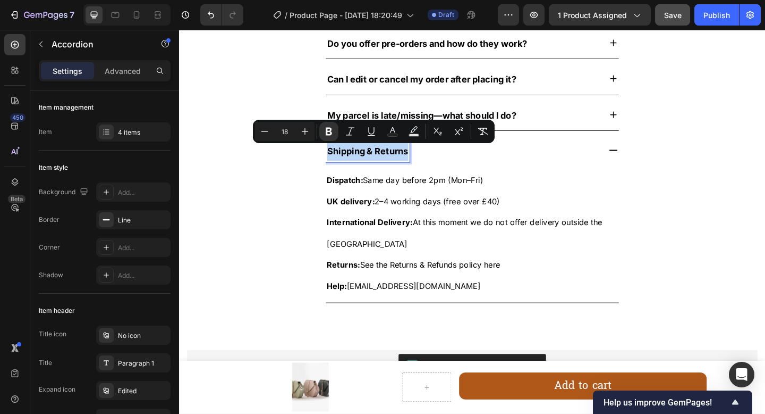
copy strong "Shipping & Returns"
click at [516, 120] on strong "My parcel is late/missing—what should I do?" at bounding box center [443, 122] width 206 height 11
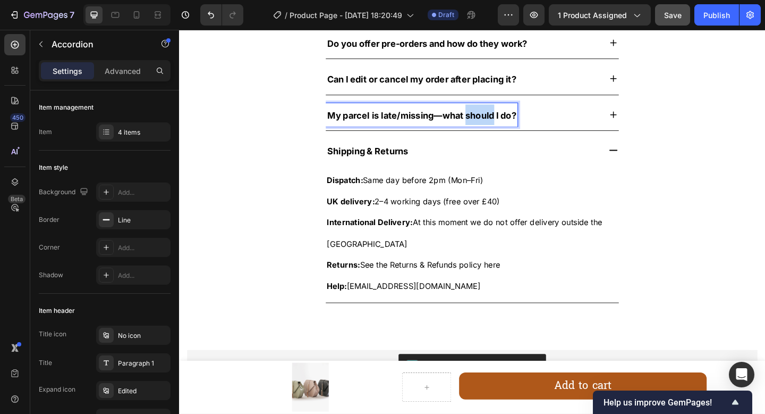
click at [516, 120] on strong "My parcel is late/missing—what should I do?" at bounding box center [443, 122] width 206 height 11
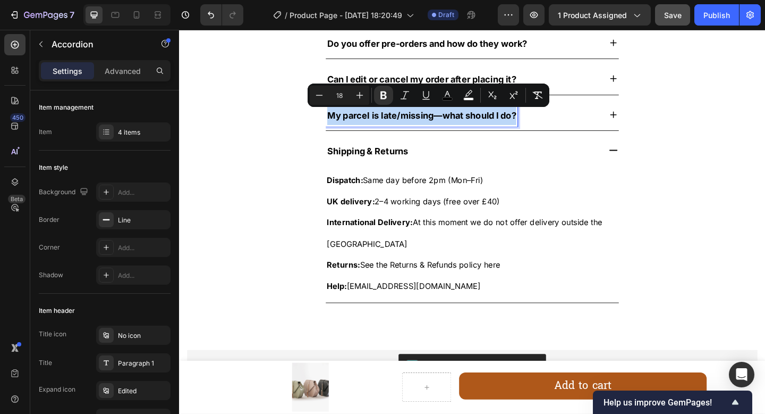
copy strong "My parcel is late/missing—what should I do?"
click at [646, 119] on icon at bounding box center [652, 122] width 12 height 12
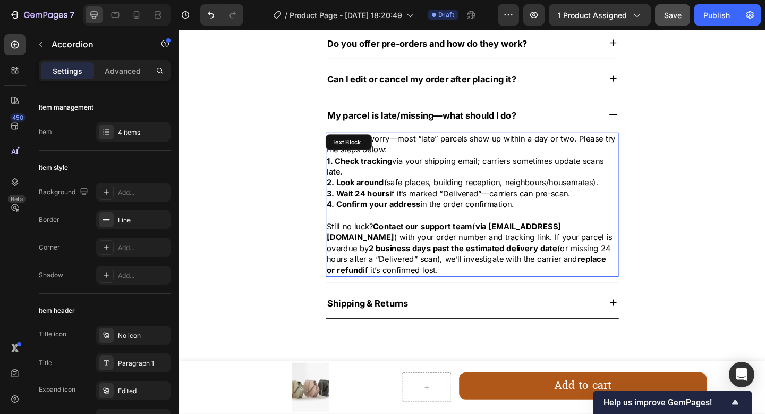
click at [423, 172] on p "1. Check tracking via your shipping email; carriers sometimes update scans late." at bounding box center [498, 178] width 317 height 24
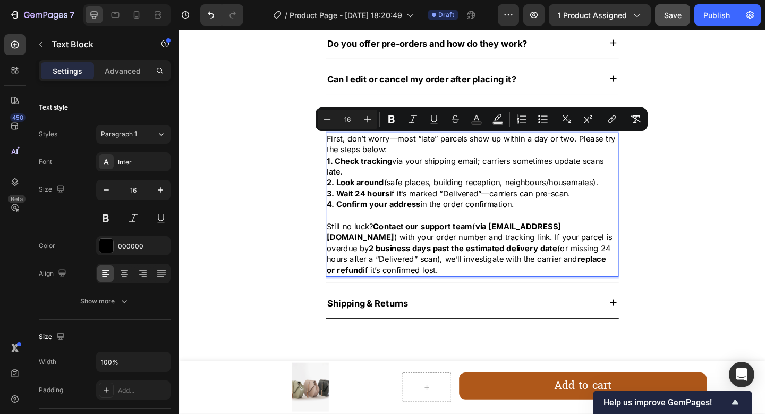
copy div "First, don’t worry—most “late” parcels show up within a day or two. Please try …"
click at [404, 246] on strong "Contact our support team" at bounding box center [444, 243] width 108 height 11
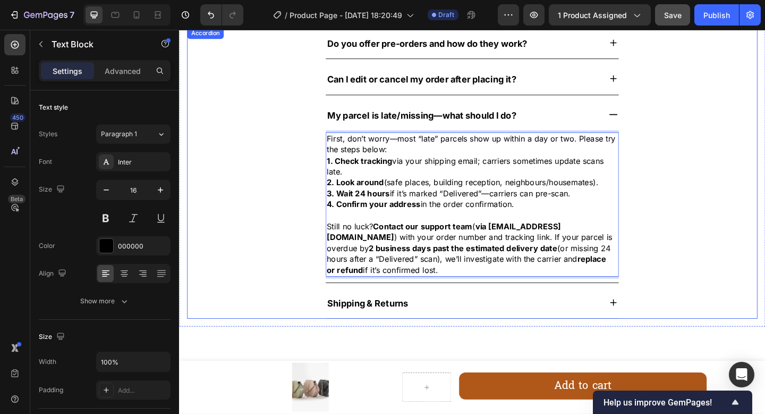
click at [381, 85] on strong "Can I edit or cancel my order after placing it?" at bounding box center [443, 83] width 206 height 11
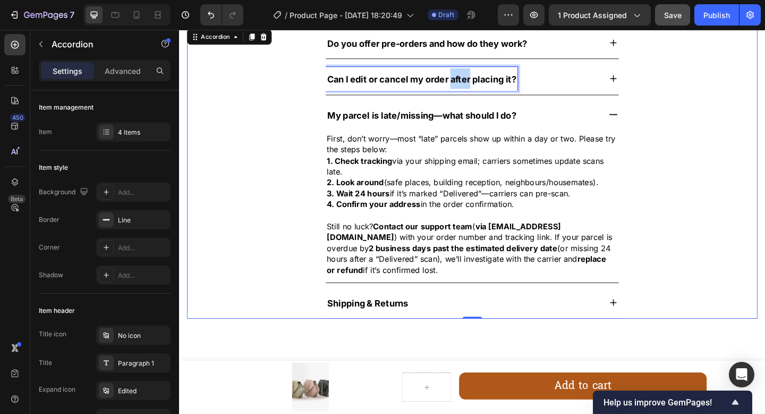
click at [475, 85] on strong "Can I edit or cancel my order after placing it?" at bounding box center [443, 83] width 206 height 11
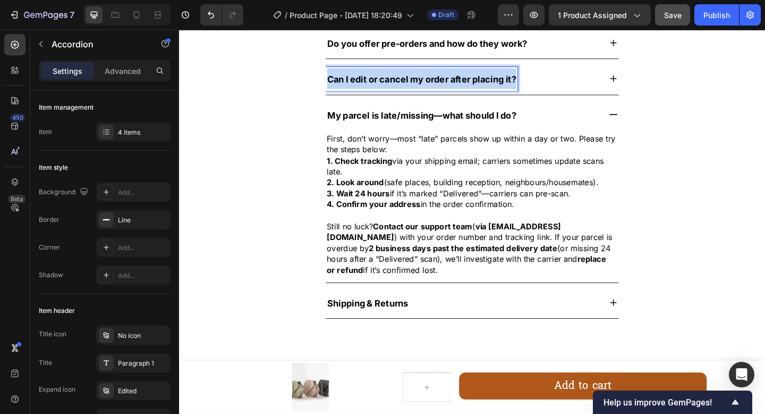
click at [475, 85] on strong "Can I edit or cancel my order after placing it?" at bounding box center [443, 83] width 206 height 11
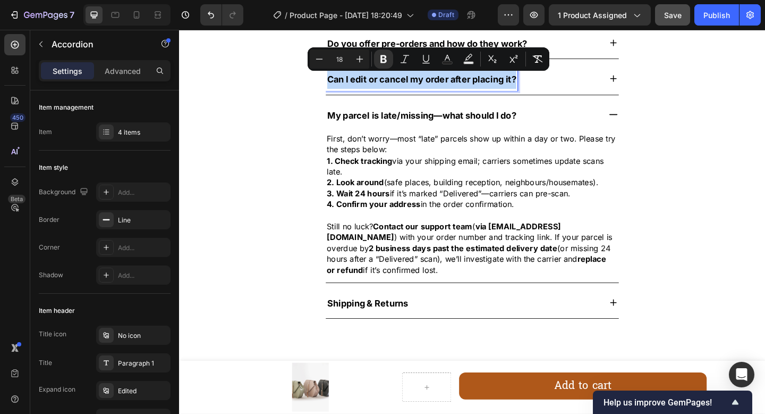
copy strong "Can I edit or cancel my order after placing it?"
click at [709, 93] on div "Can I edit or cancel my order after placing it?" at bounding box center [498, 83] width 620 height 35
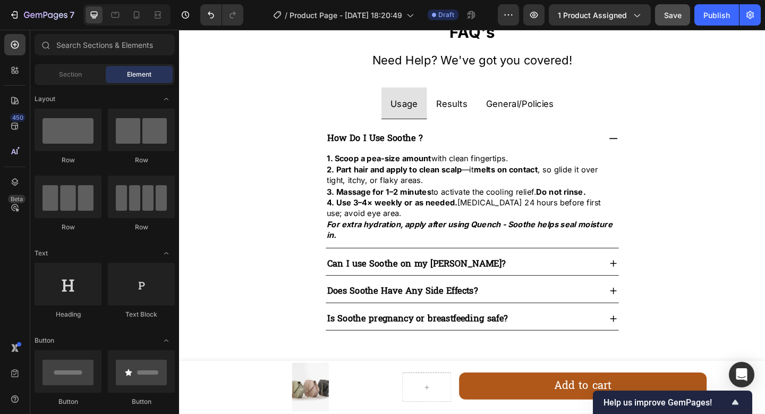
scroll to position [798, 0]
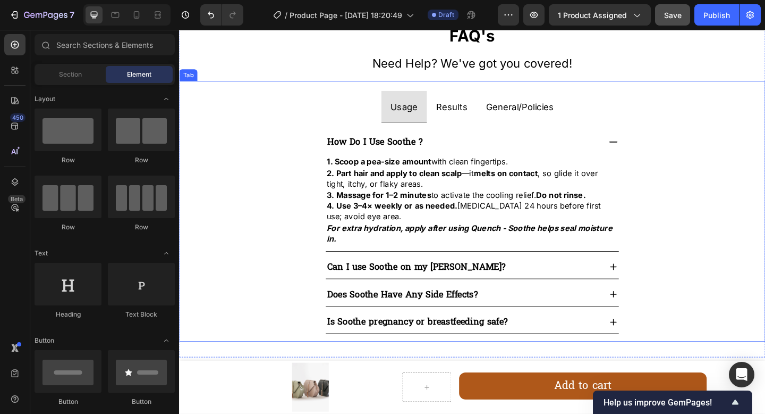
click at [576, 113] on span "General/Policies" at bounding box center [550, 113] width 74 height 11
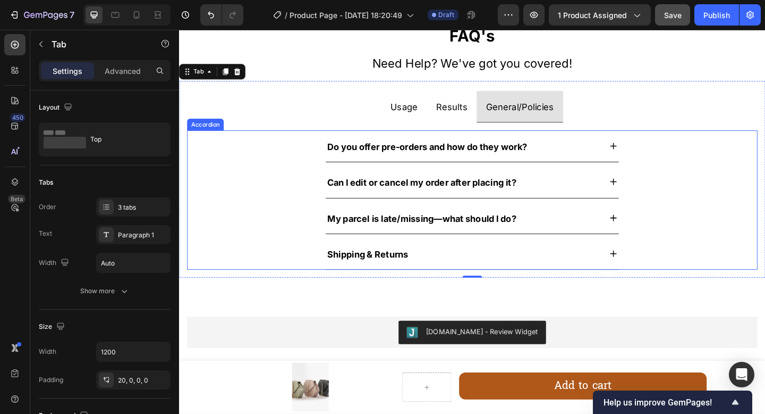
click at [515, 165] on p "Do you offer pre-orders and how do they work?" at bounding box center [448, 156] width 217 height 22
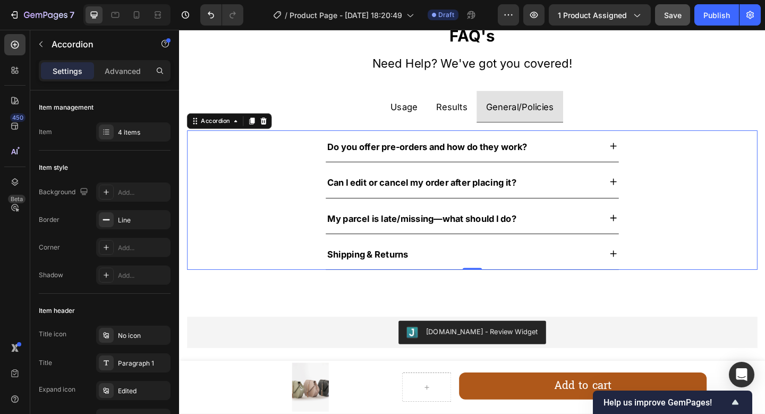
click at [648, 158] on icon at bounding box center [651, 156] width 7 height 7
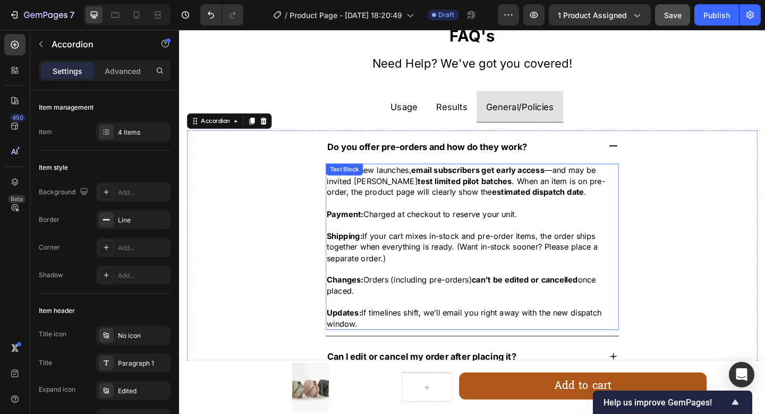
click at [491, 348] on p "Updates: If timelines shift, we’ll email you right away with the new dispatch w…" at bounding box center [498, 344] width 317 height 24
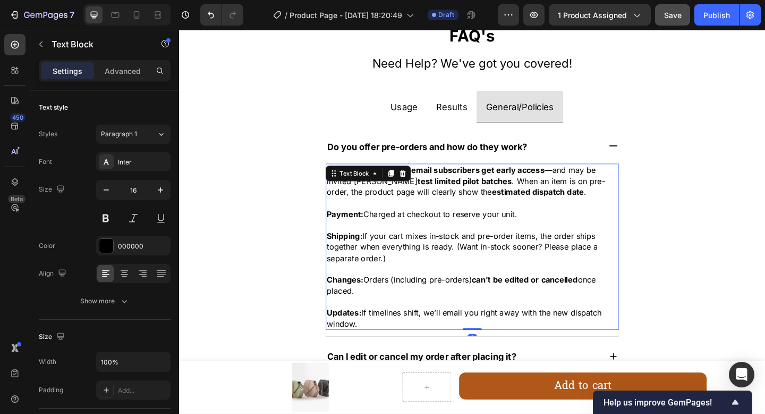
click at [477, 349] on p "Updates: If timelines shift, we’ll email you right away with the new dispatch w…" at bounding box center [498, 344] width 317 height 24
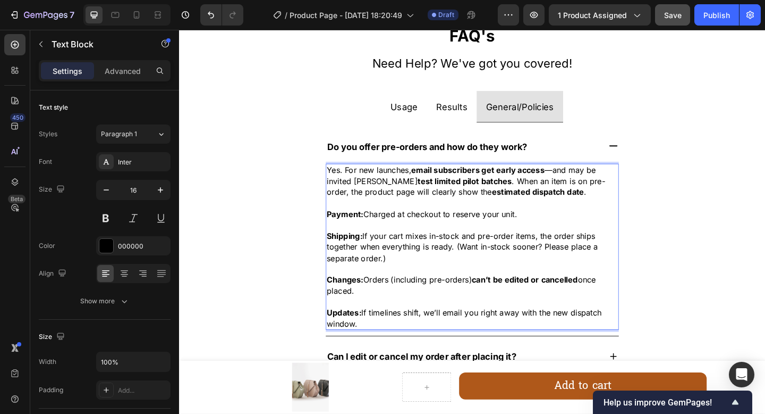
click at [477, 349] on p "Updates: If timelines shift, we’ll email you right away with the new dispatch w…" at bounding box center [498, 344] width 317 height 24
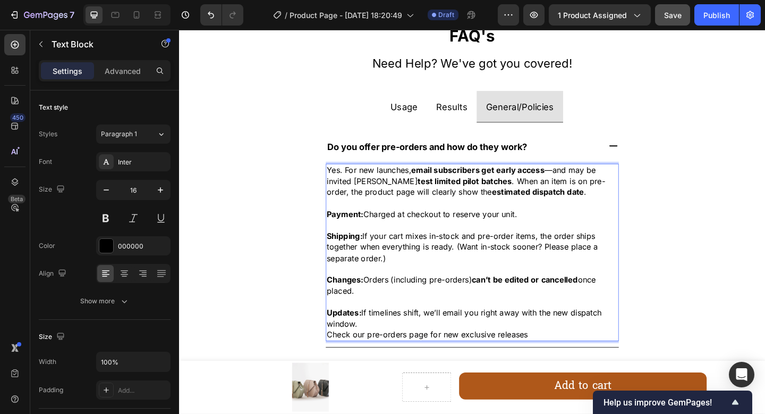
click at [360, 359] on span "Check our pre-orders page for new exclusive releases" at bounding box center [449, 361] width 219 height 11
click at [572, 366] on p "Check out our pre-orders page for new exclusive releases" at bounding box center [498, 361] width 317 height 12
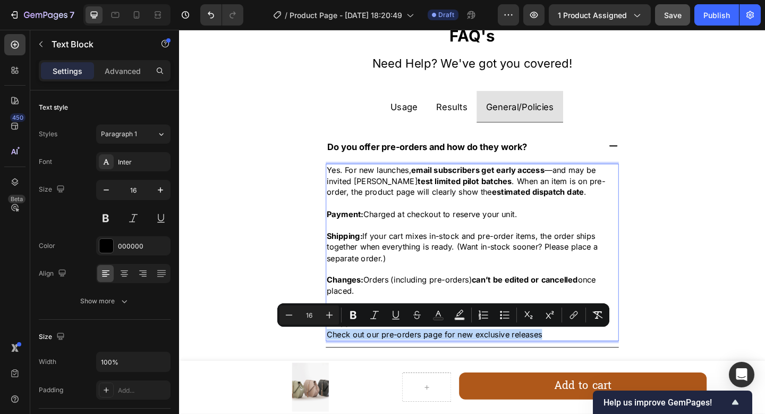
drag, startPoint x: 572, startPoint y: 365, endPoint x: 338, endPoint y: 364, distance: 234.4
click at [340, 364] on p "Check out our pre-orders page for new exclusive releases" at bounding box center [498, 361] width 317 height 12
click at [356, 311] on icon "Editor contextual toolbar" at bounding box center [353, 314] width 11 height 11
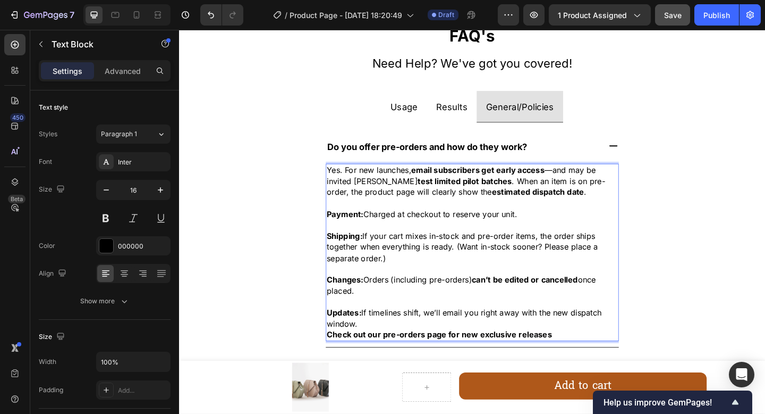
click at [393, 338] on span "Updates: If timelines shift, we’ll email you right away with the new dispatch w…" at bounding box center [491, 343] width 302 height 22
click at [531, 364] on strong "Check out our pre-orders page for new exclusive releases" at bounding box center [462, 361] width 245 height 11
click at [381, 365] on strong "Check out our pre-orders page for new exclusive releases" at bounding box center [462, 361] width 245 height 11
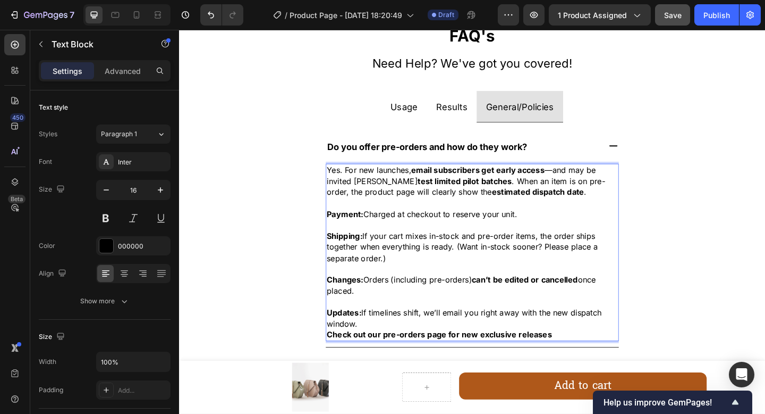
click at [381, 365] on strong "Check out our pre-orders page for new exclusive releases" at bounding box center [462, 361] width 245 height 11
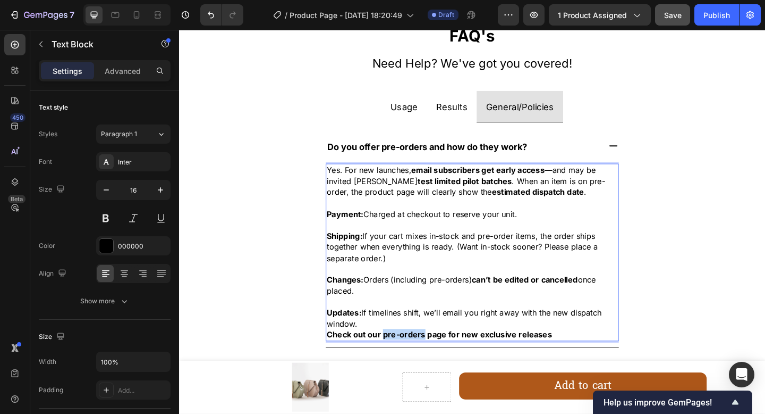
drag, startPoint x: 395, startPoint y: 361, endPoint x: 439, endPoint y: 363, distance: 44.1
click at [439, 363] on strong "Check out our pre-orders page for new exclusive releases" at bounding box center [462, 361] width 245 height 11
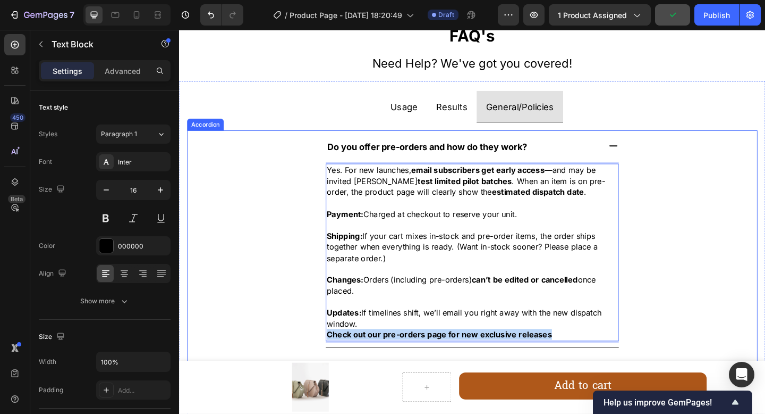
drag, startPoint x: 579, startPoint y: 361, endPoint x: 330, endPoint y: 357, distance: 249.9
click at [330, 357] on div "Do you offer pre-orders and how do they work? Yes. For new launches, email subs…" at bounding box center [498, 257] width 620 height 236
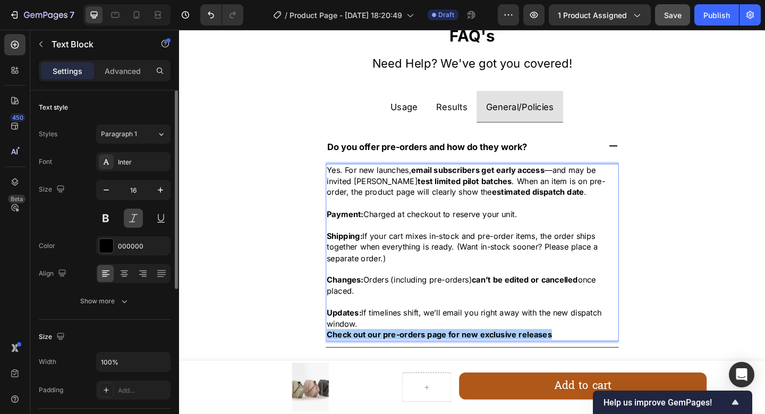
click at [132, 217] on button at bounding box center [133, 217] width 19 height 19
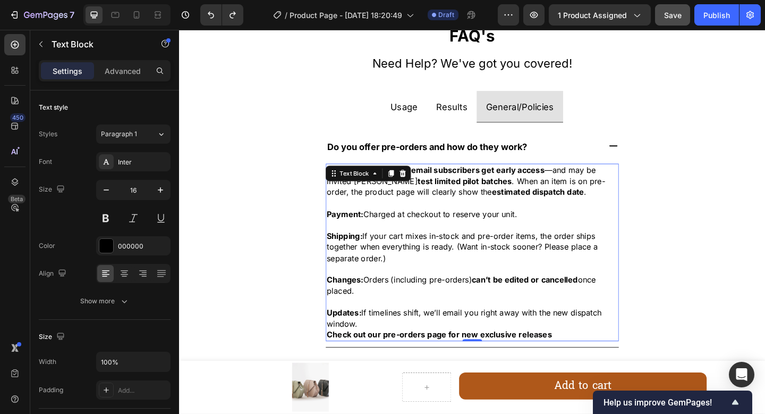
click at [374, 366] on strong "Check out our pre-orders page for new exclusive releases" at bounding box center [462, 361] width 245 height 11
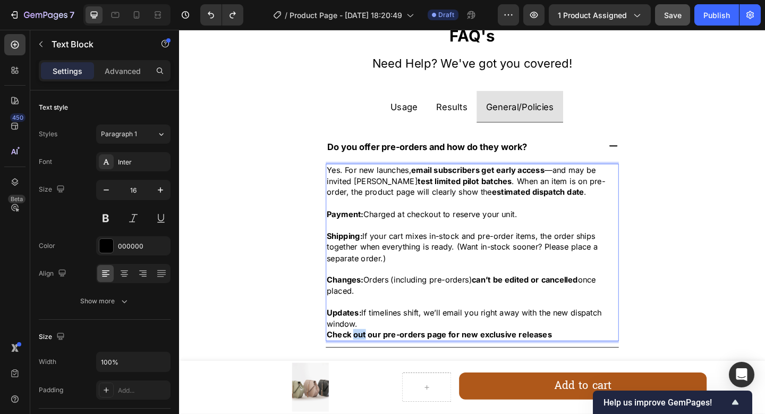
click at [374, 366] on strong "Check out our pre-orders page for new exclusive releases" at bounding box center [462, 361] width 245 height 11
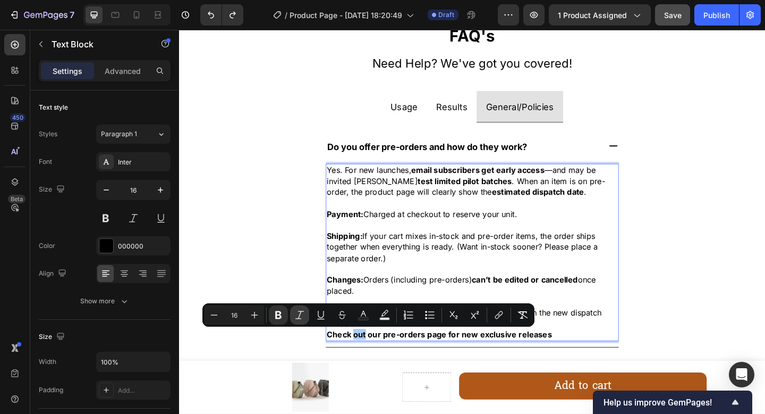
click at [298, 318] on icon "Editor contextual toolbar" at bounding box center [299, 314] width 11 height 11
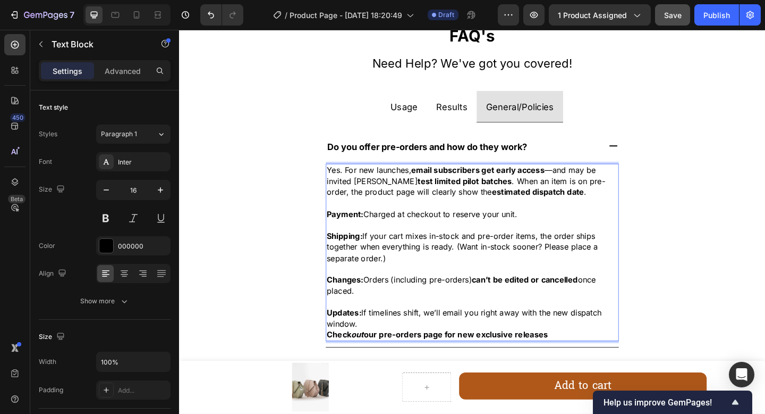
click at [394, 364] on strong "our pre-orders page for new exclusive releases" at bounding box center [480, 361] width 200 height 11
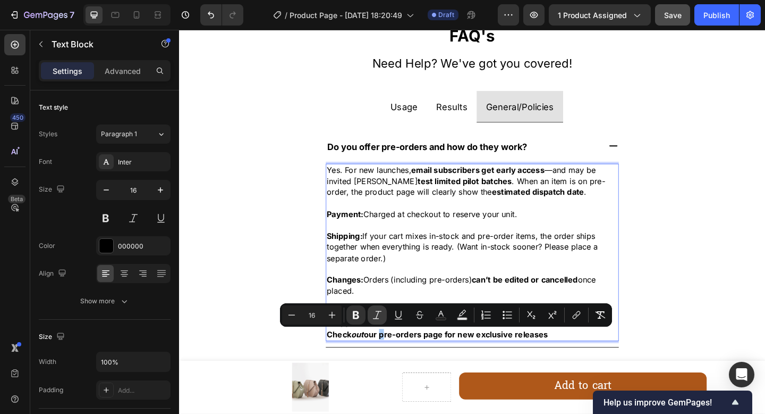
click at [376, 315] on icon "Editor contextual toolbar" at bounding box center [377, 314] width 11 height 11
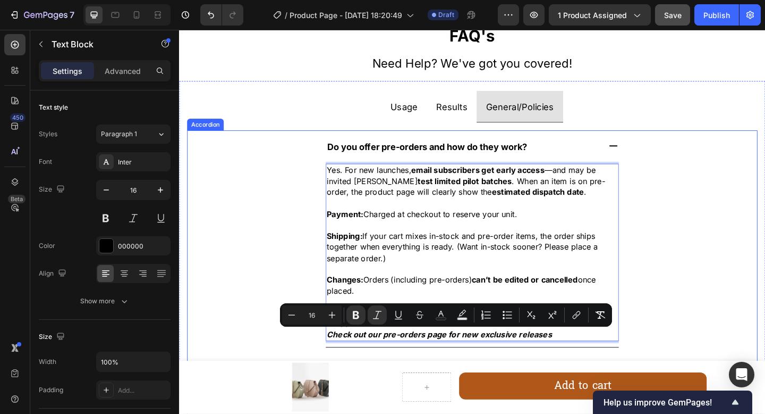
click at [702, 274] on div "Do you offer pre-orders and how do they work? Yes. For new launches, email subs…" at bounding box center [498, 257] width 620 height 236
